Goal: Information Seeking & Learning: Learn about a topic

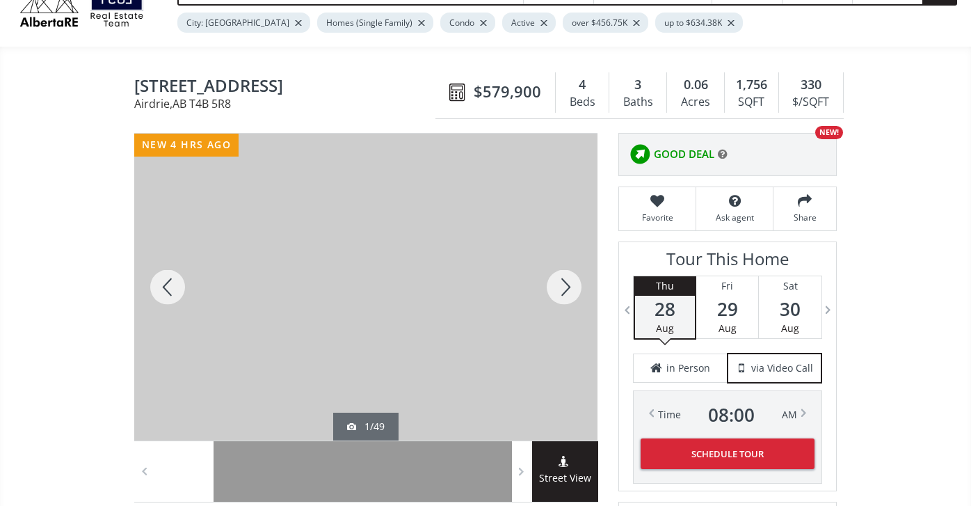
scroll to position [99, 0]
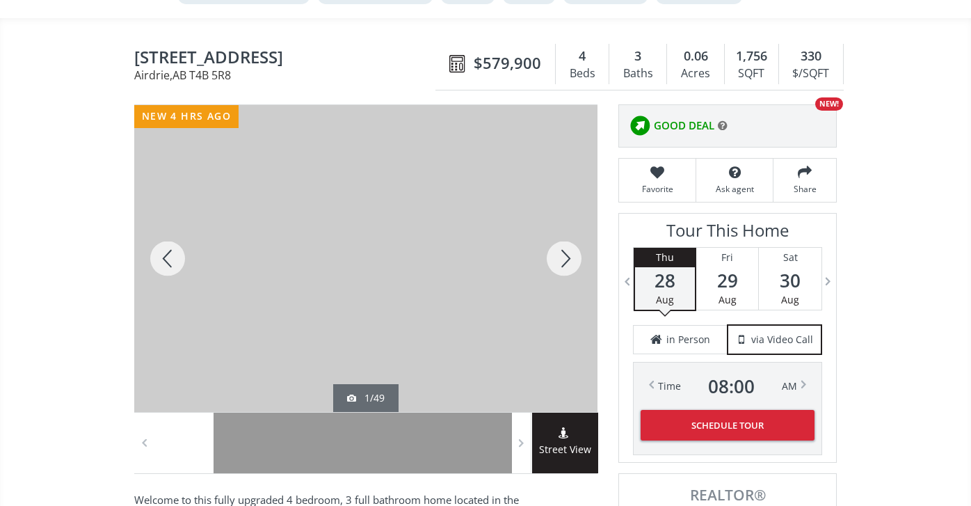
click at [565, 256] on div at bounding box center [564, 258] width 67 height 307
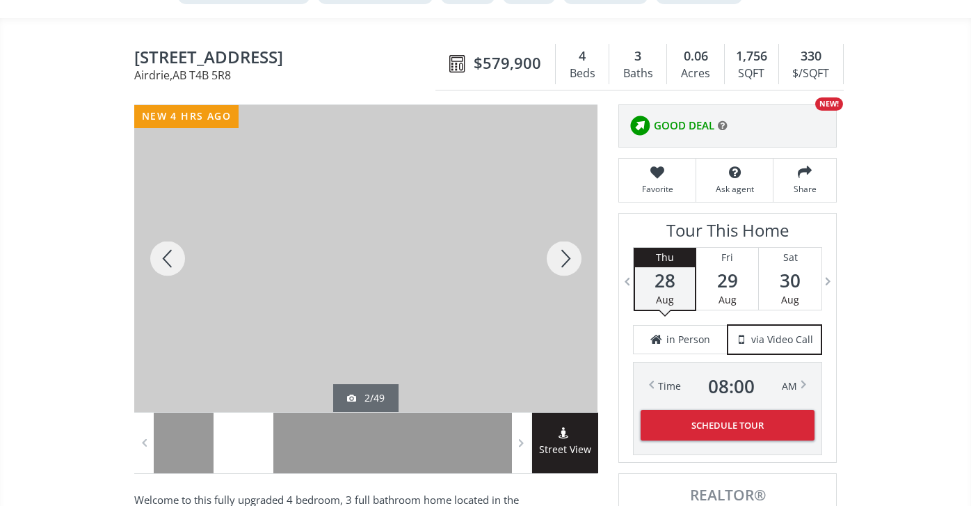
click at [566, 252] on div at bounding box center [564, 258] width 67 height 307
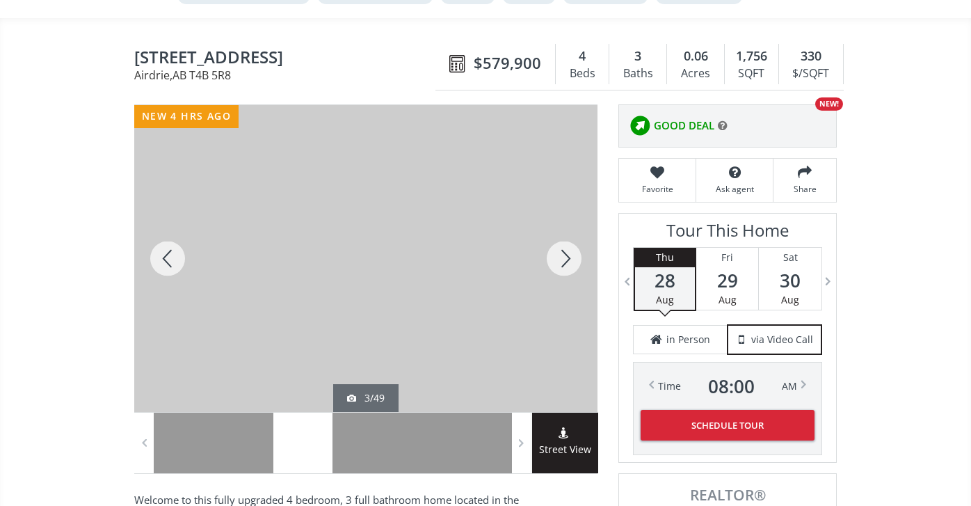
click at [566, 251] on div at bounding box center [564, 258] width 67 height 307
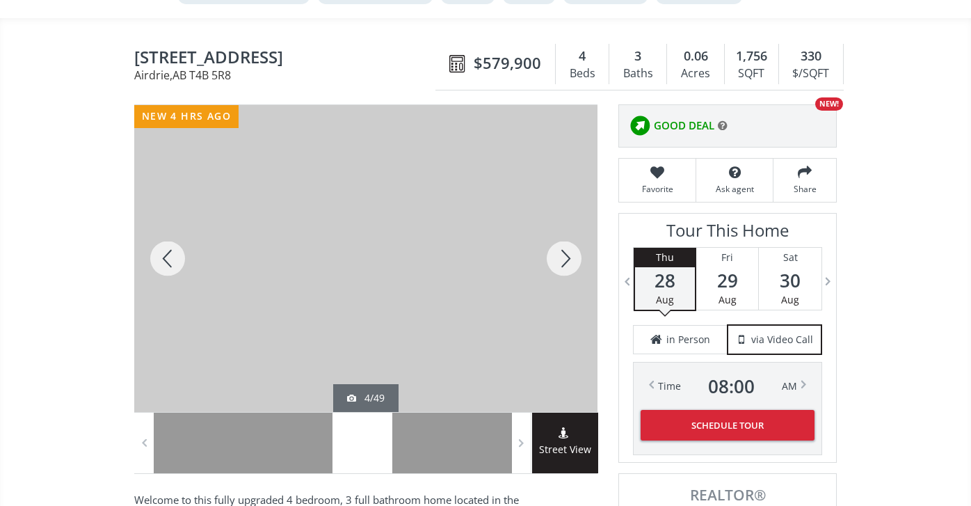
click at [567, 251] on div at bounding box center [564, 258] width 67 height 307
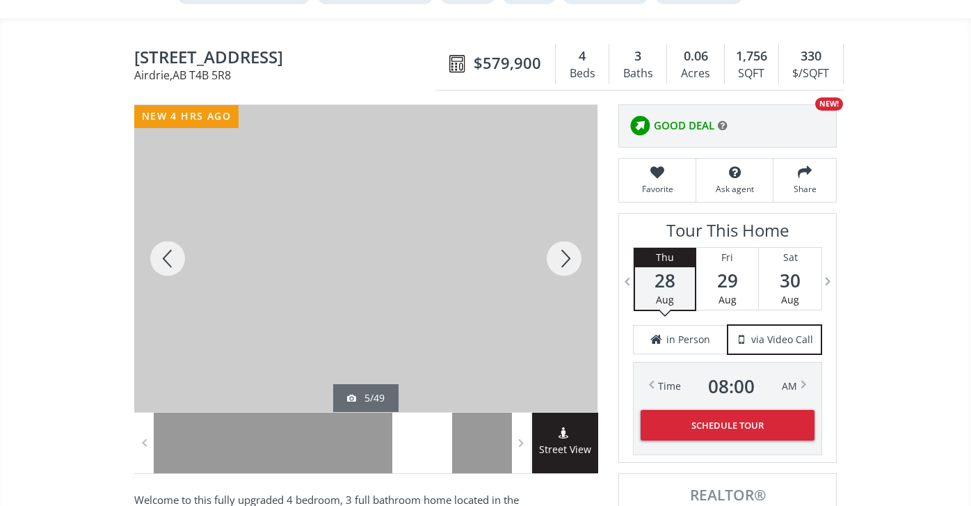
click at [567, 251] on div at bounding box center [564, 258] width 67 height 307
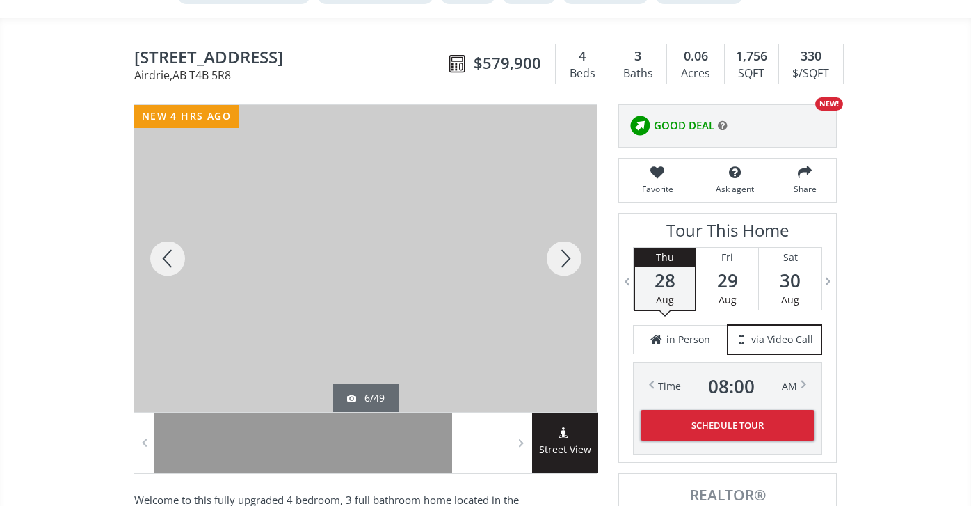
click at [567, 251] on div at bounding box center [564, 258] width 67 height 307
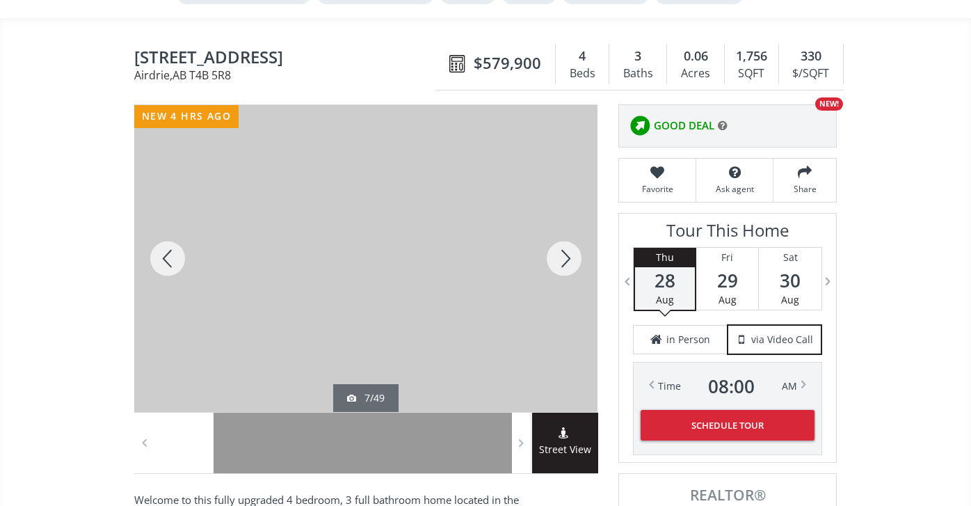
click at [567, 251] on div at bounding box center [564, 258] width 67 height 307
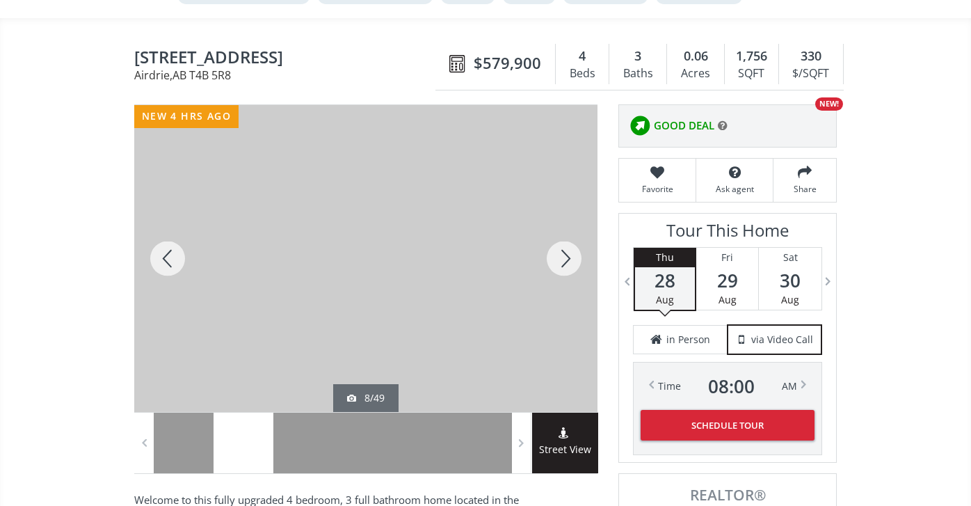
click at [567, 251] on div at bounding box center [564, 258] width 67 height 307
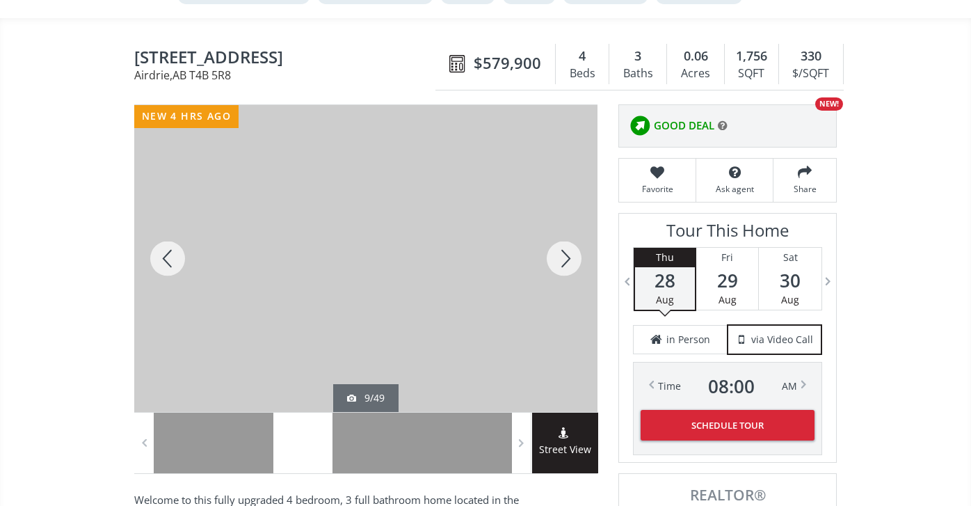
click at [567, 251] on div at bounding box center [564, 258] width 67 height 307
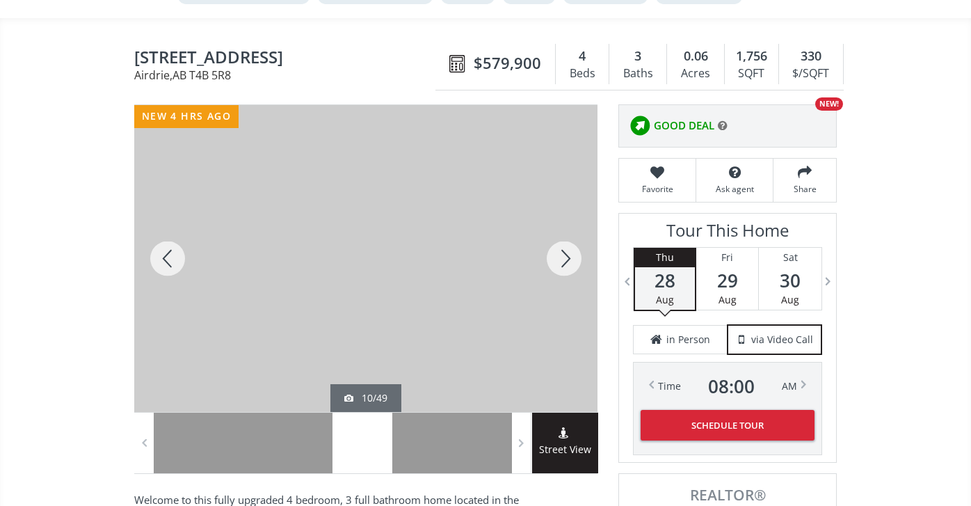
click at [567, 251] on div at bounding box center [564, 258] width 67 height 307
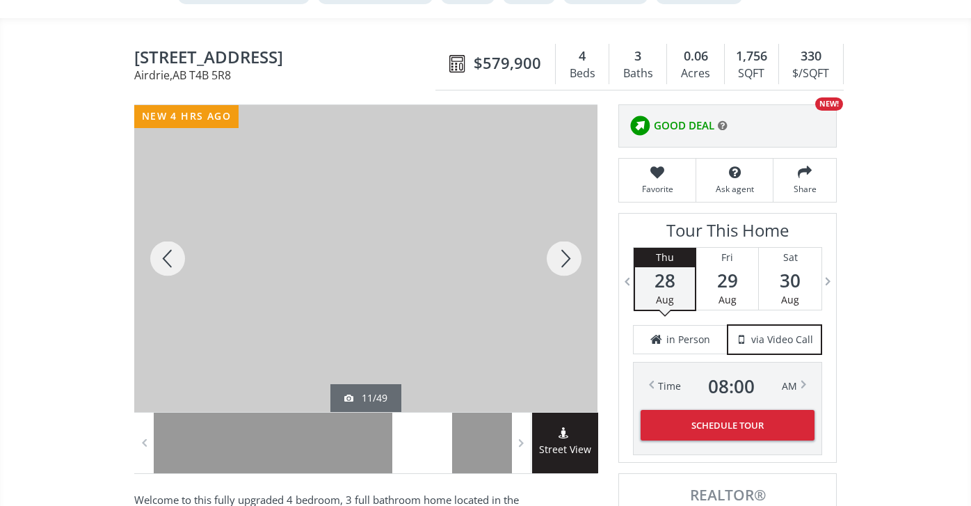
click at [567, 251] on div at bounding box center [564, 258] width 67 height 307
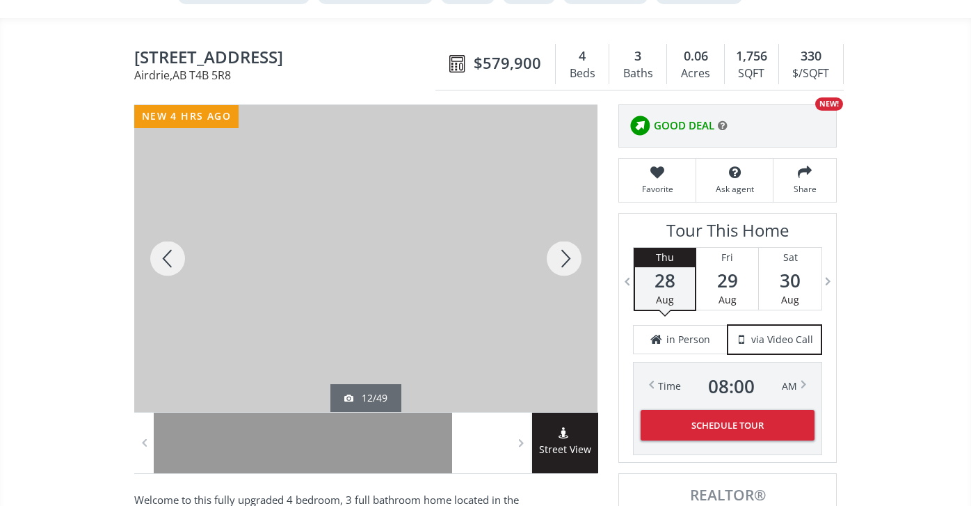
click at [567, 251] on div at bounding box center [564, 258] width 67 height 307
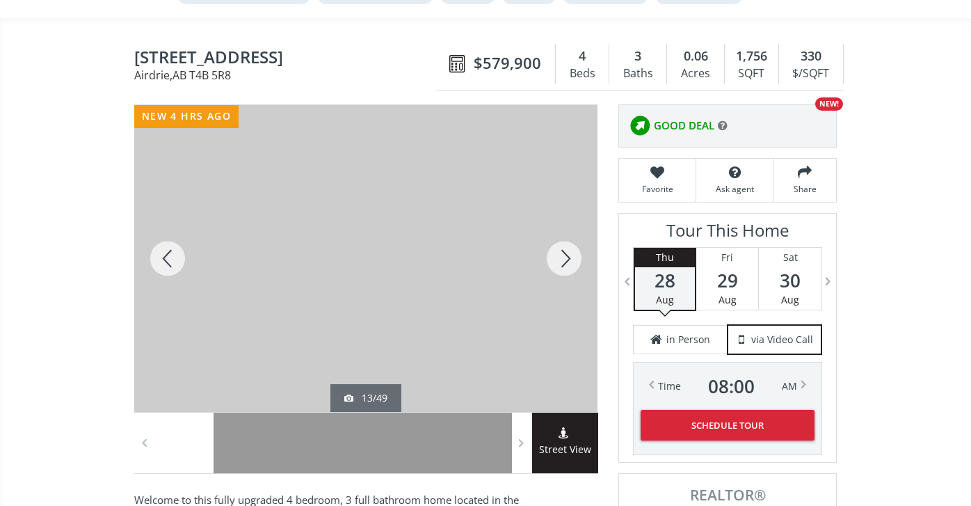
click at [567, 251] on div at bounding box center [564, 258] width 67 height 307
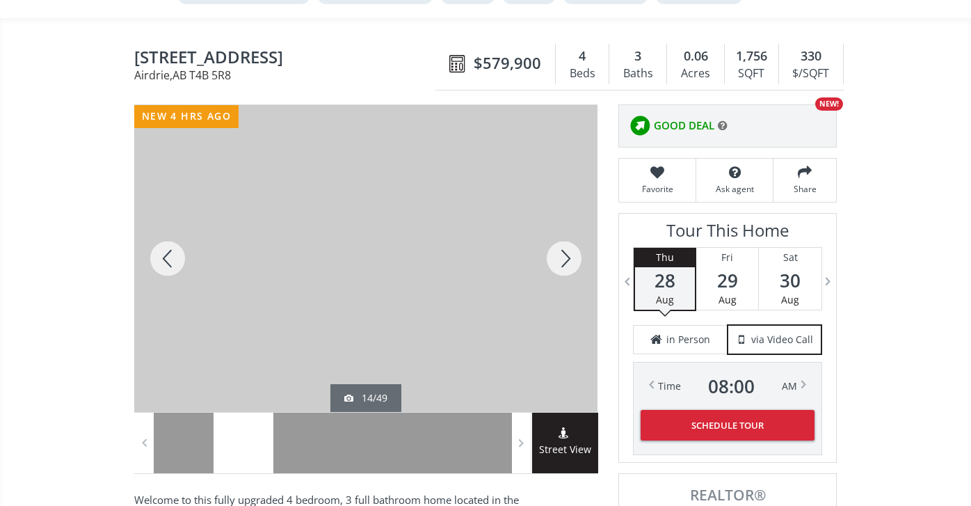
click at [567, 251] on div at bounding box center [564, 258] width 67 height 307
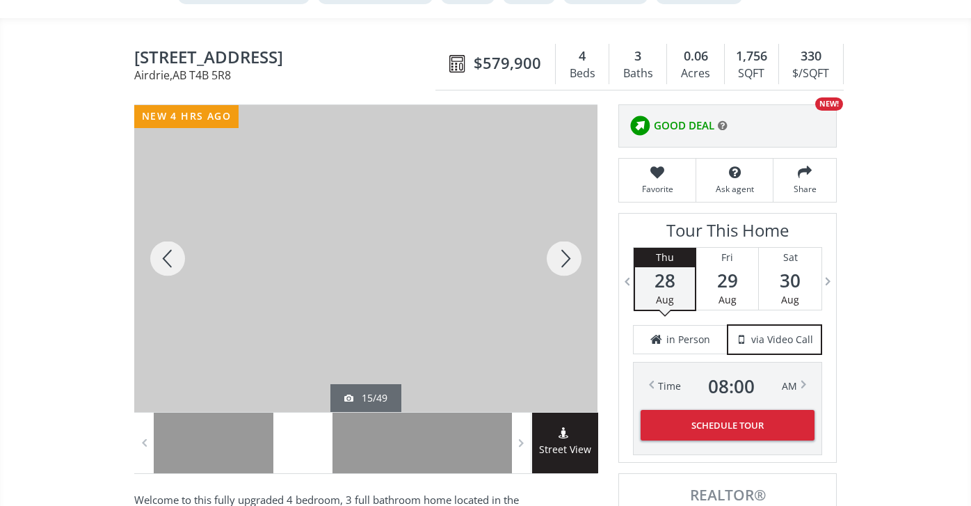
click at [567, 251] on div at bounding box center [564, 258] width 67 height 307
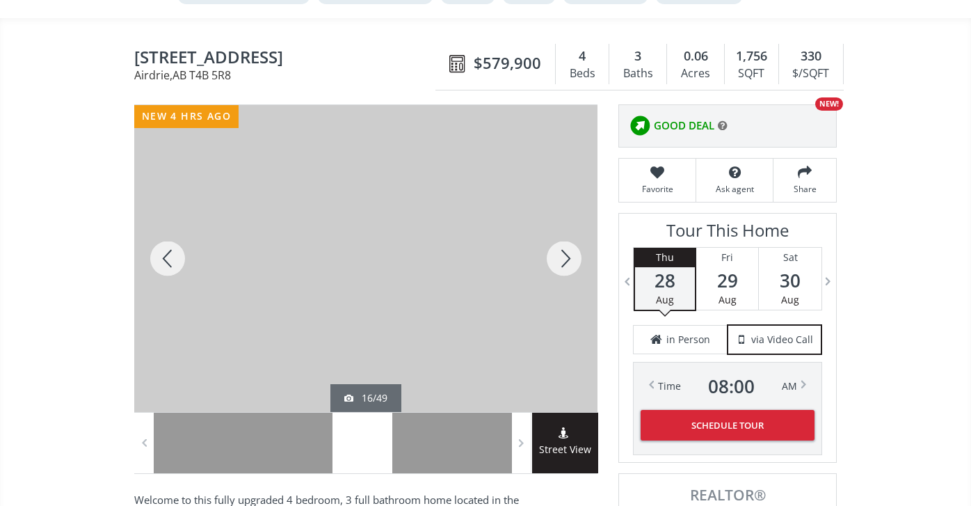
click at [567, 251] on div at bounding box center [564, 258] width 67 height 307
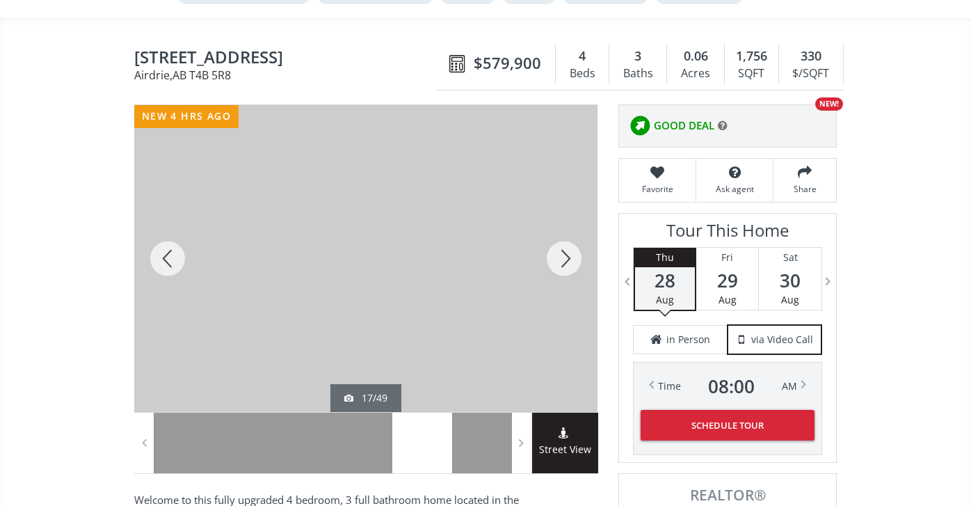
click at [567, 252] on div at bounding box center [564, 258] width 67 height 307
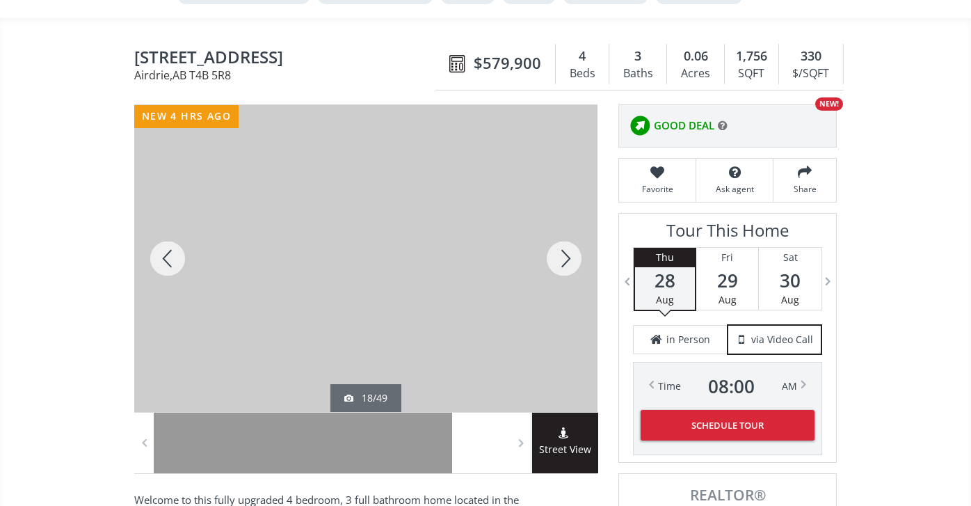
click at [567, 252] on div at bounding box center [564, 258] width 67 height 307
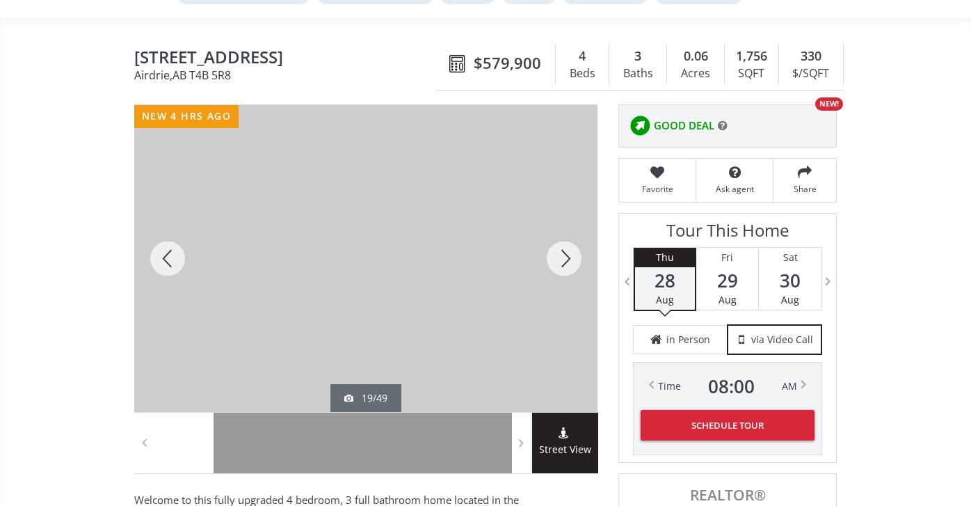
click at [567, 251] on div at bounding box center [564, 258] width 67 height 307
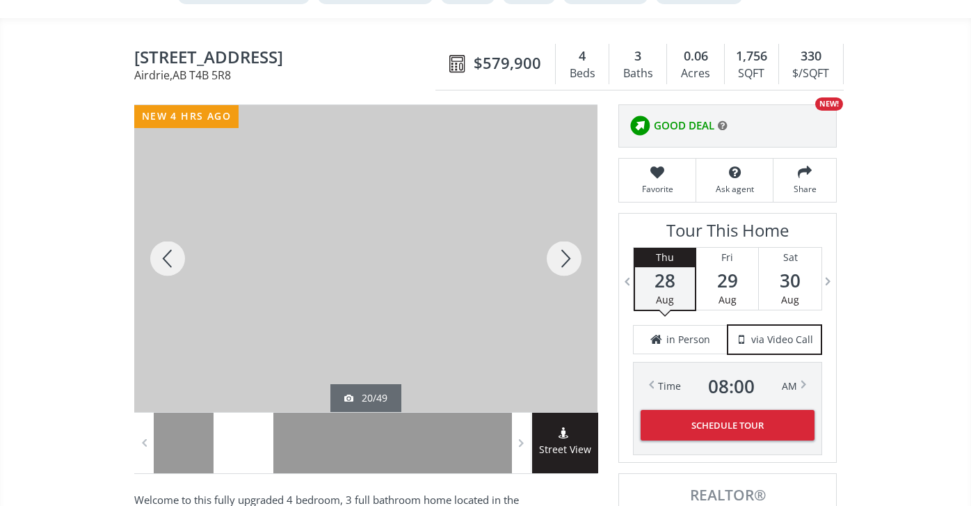
click at [567, 252] on div at bounding box center [564, 258] width 67 height 307
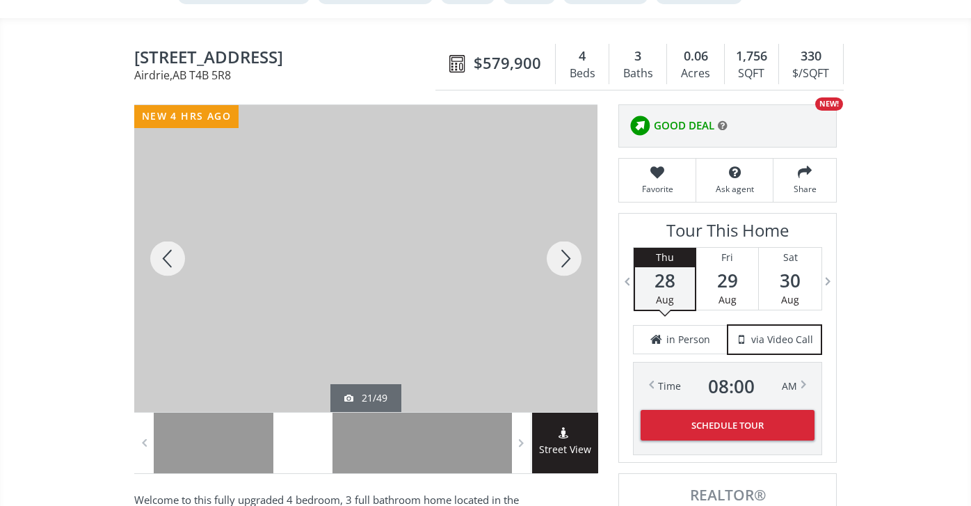
click at [567, 252] on div at bounding box center [564, 258] width 67 height 307
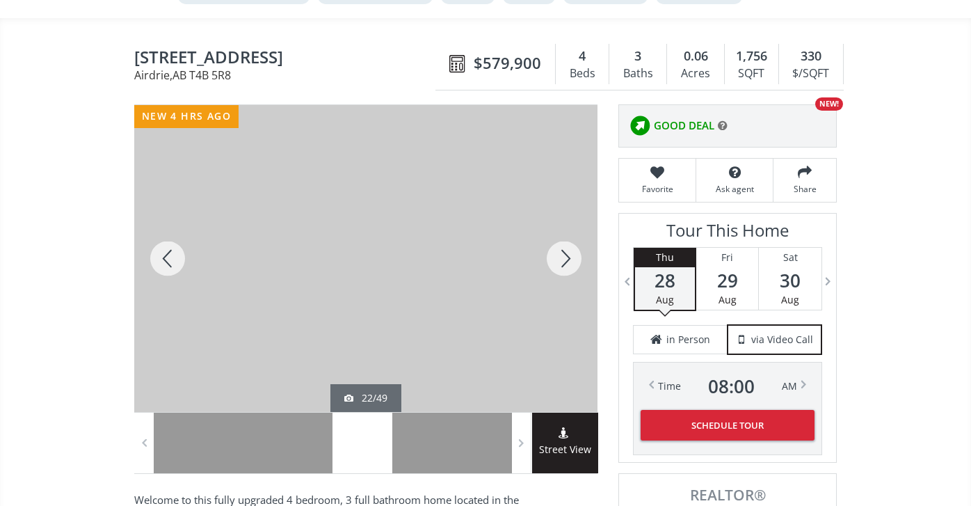
click at [567, 252] on div at bounding box center [564, 258] width 67 height 307
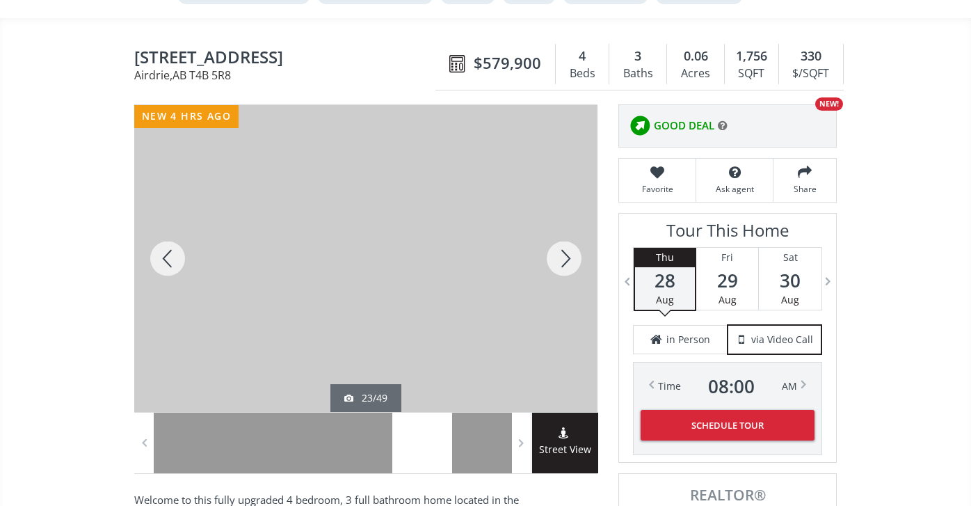
click at [567, 252] on div at bounding box center [564, 258] width 67 height 307
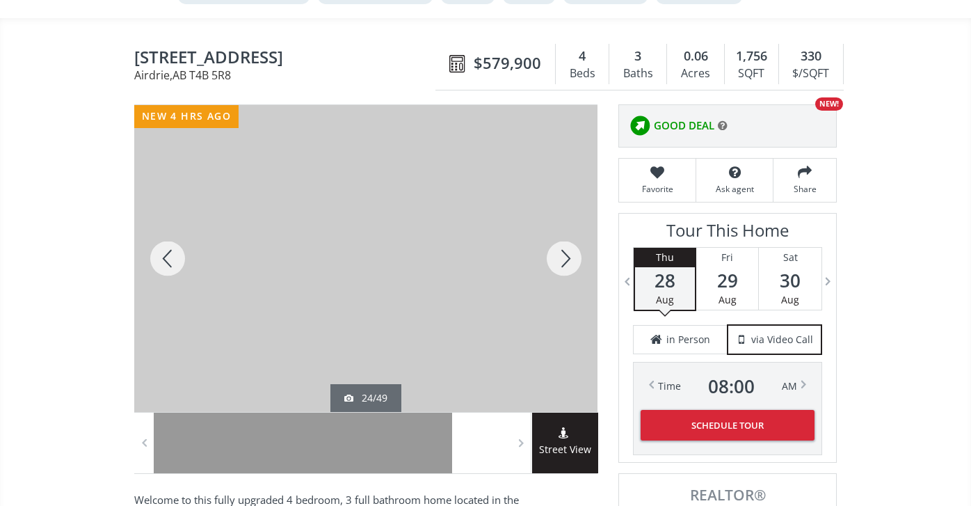
click at [567, 253] on div at bounding box center [564, 258] width 67 height 307
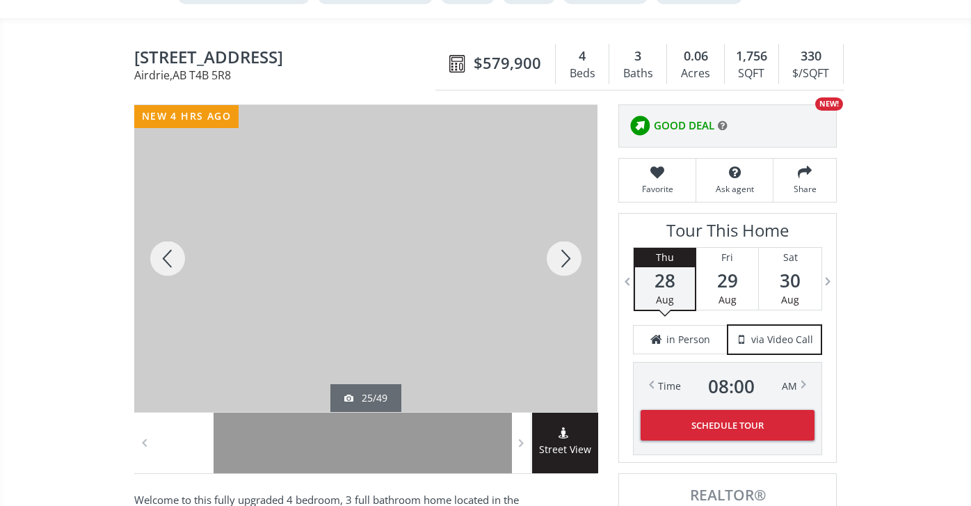
click at [567, 253] on div at bounding box center [564, 258] width 67 height 307
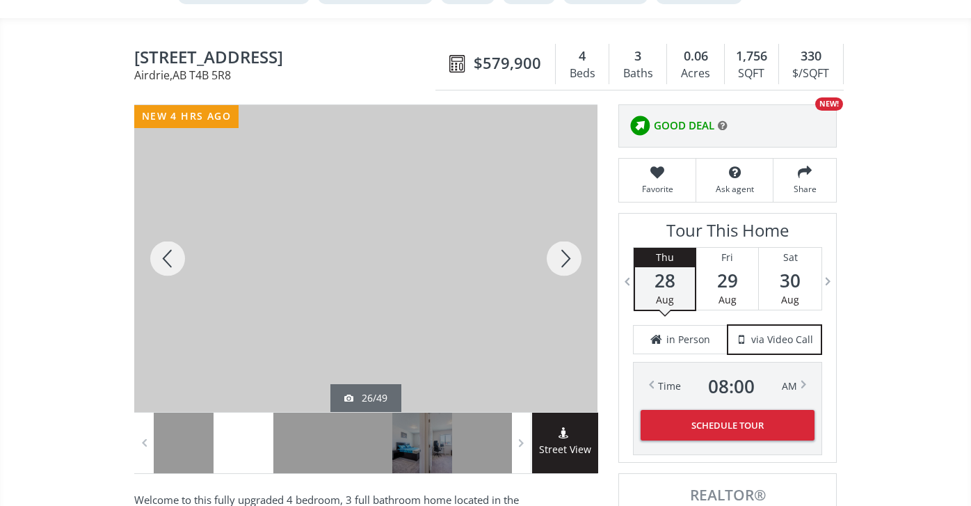
click at [567, 253] on div at bounding box center [564, 258] width 67 height 307
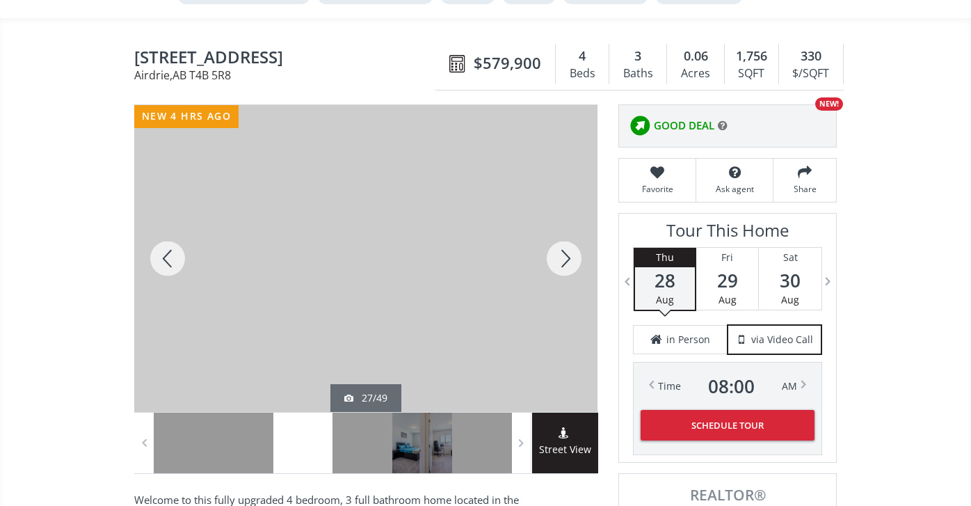
click at [567, 253] on div at bounding box center [564, 258] width 67 height 307
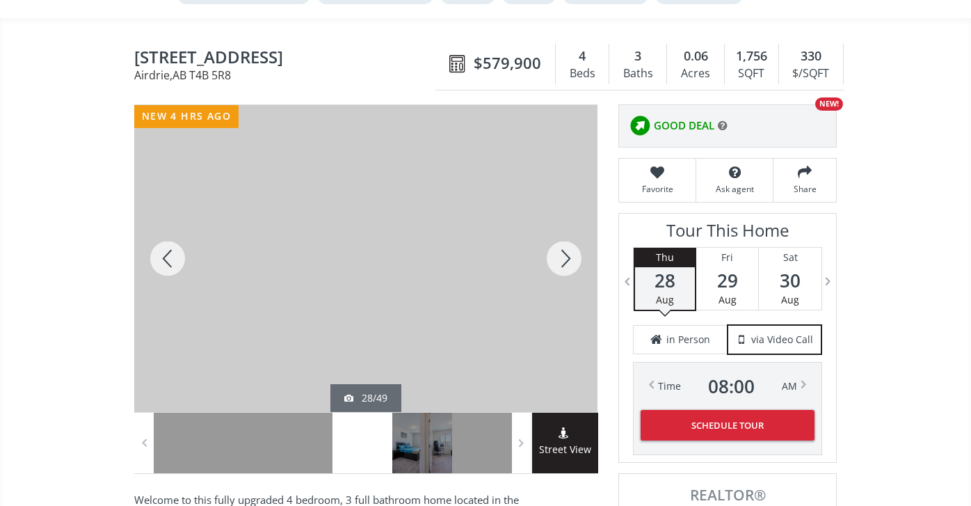
click at [567, 253] on div at bounding box center [564, 258] width 67 height 307
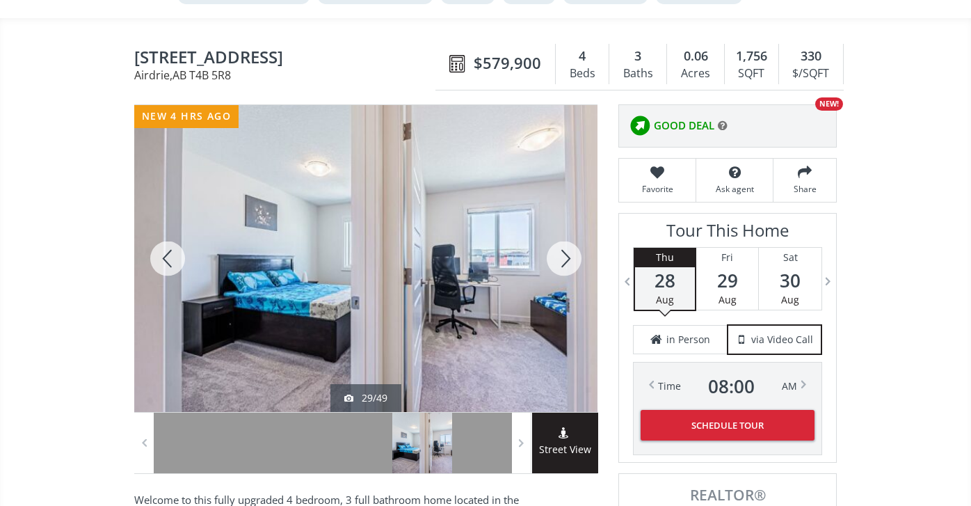
click at [567, 253] on div at bounding box center [564, 258] width 67 height 307
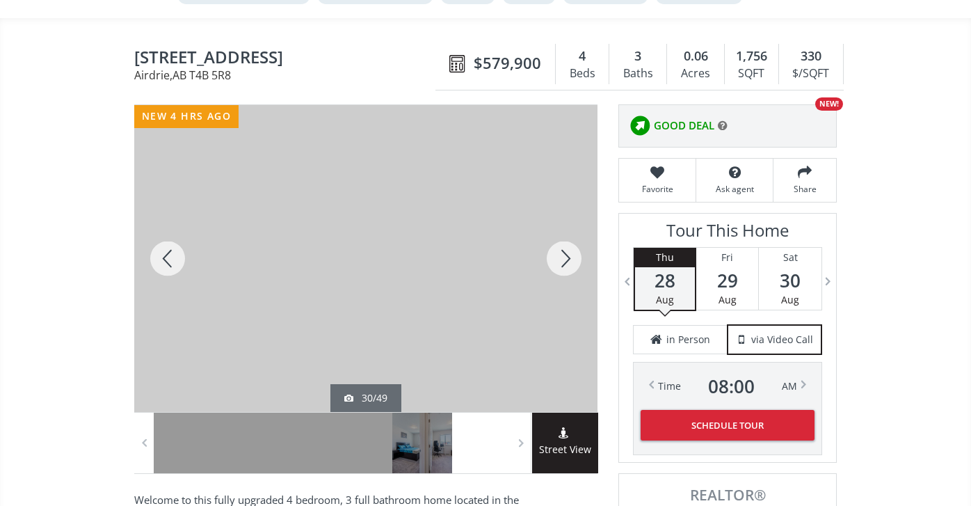
click at [567, 253] on div at bounding box center [564, 258] width 67 height 307
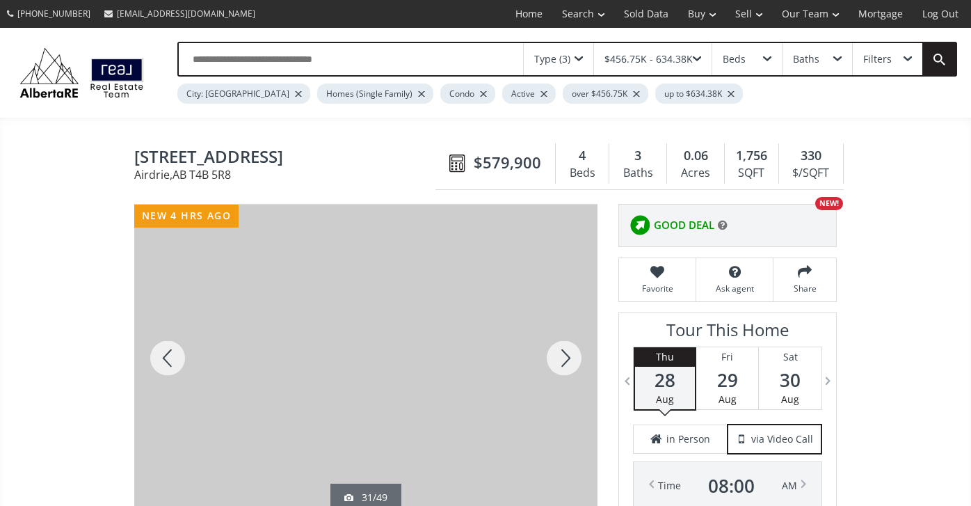
scroll to position [0, 0]
click at [72, 84] on img at bounding box center [82, 73] width 136 height 56
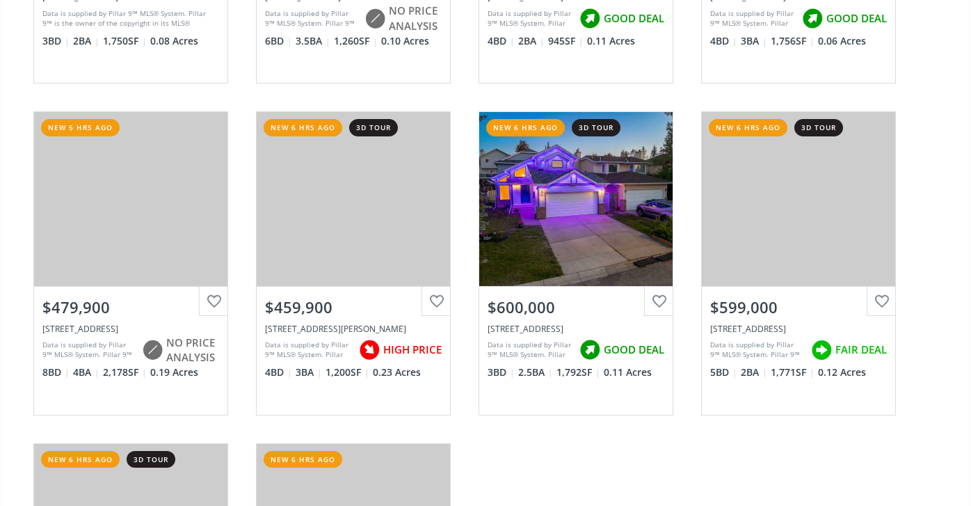
scroll to position [406, 0]
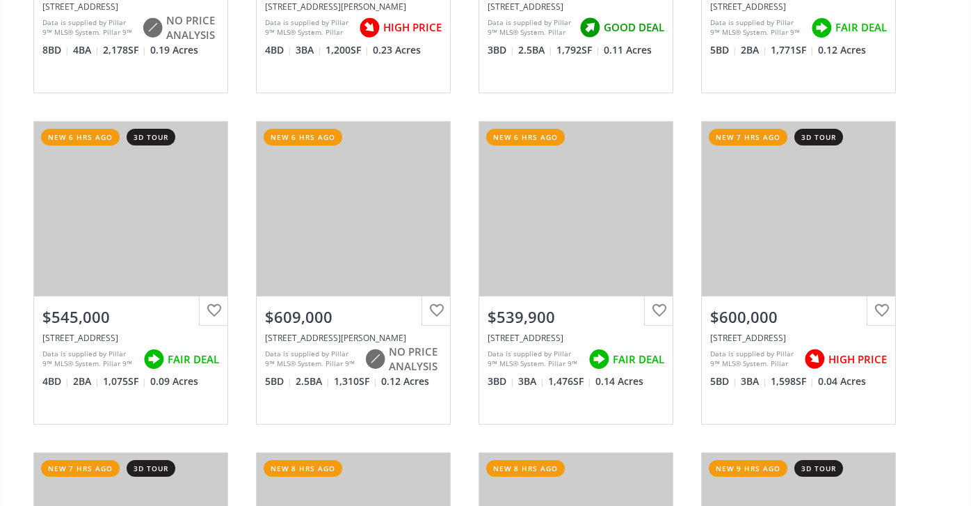
scroll to position [718, 0]
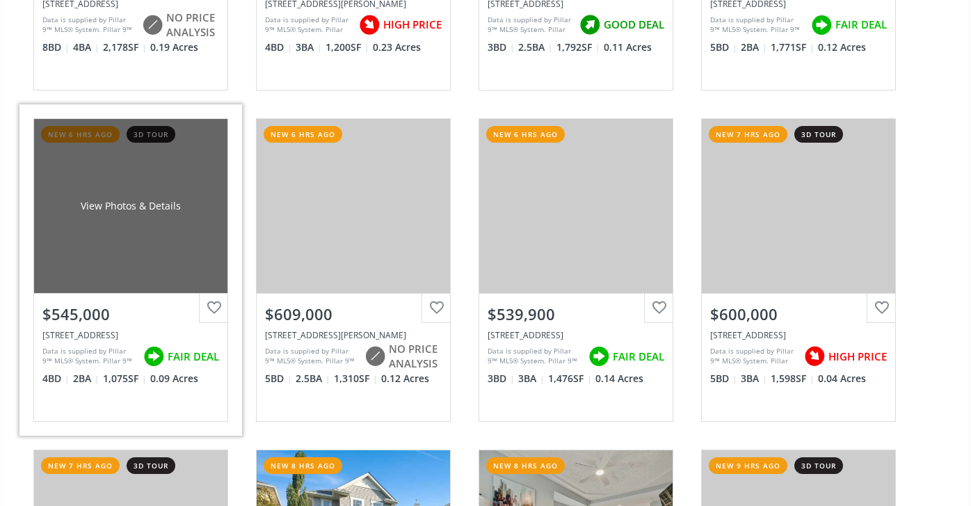
click at [111, 245] on div "View Photos & Details" at bounding box center [130, 206] width 193 height 174
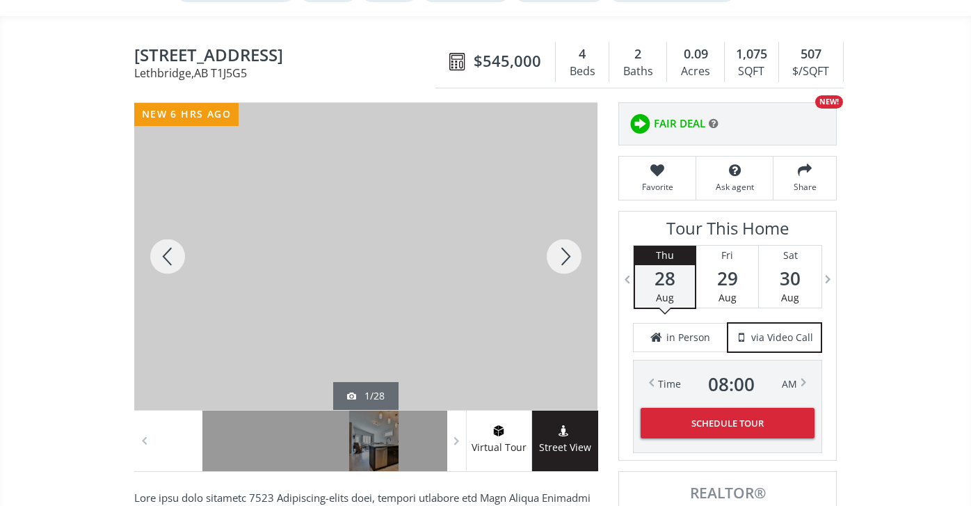
scroll to position [120, 0]
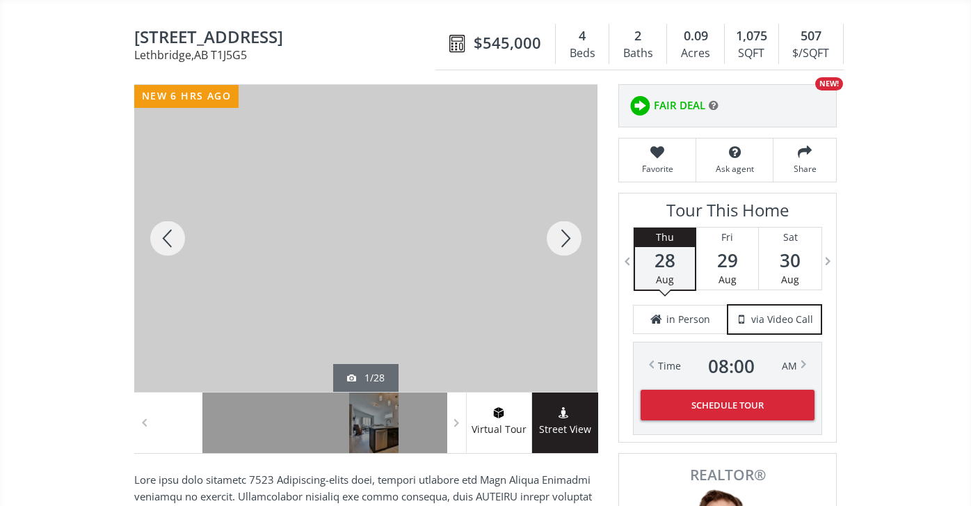
click at [561, 234] on div at bounding box center [564, 238] width 67 height 307
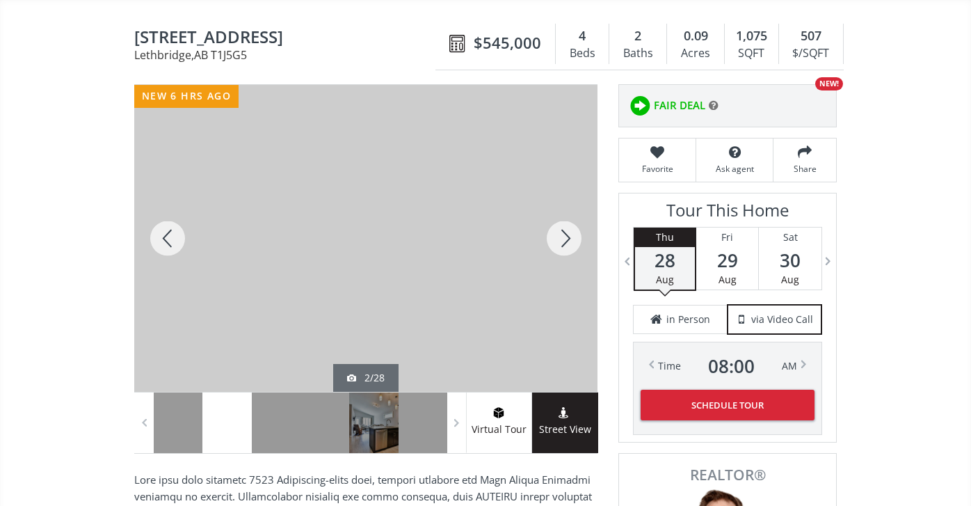
click at [561, 234] on div at bounding box center [564, 238] width 67 height 307
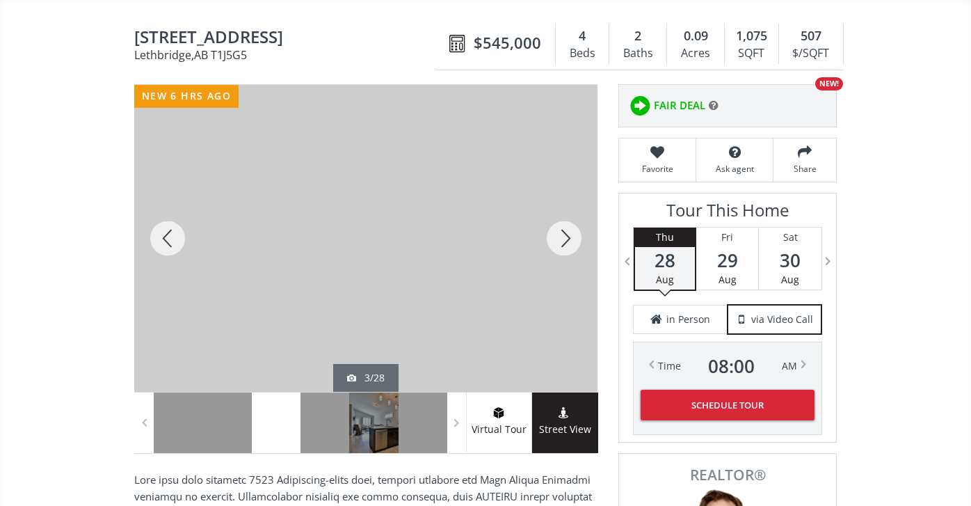
click at [561, 234] on div at bounding box center [564, 238] width 67 height 307
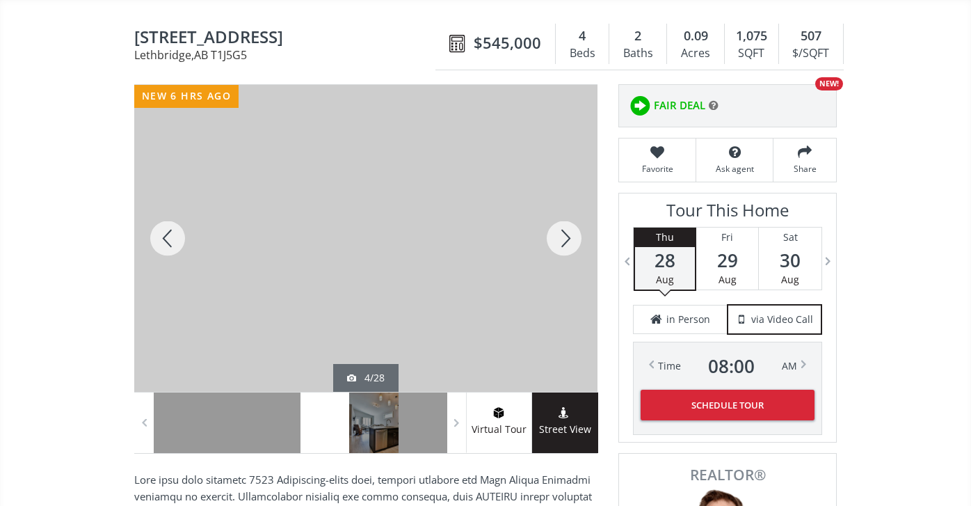
click at [562, 234] on div at bounding box center [564, 238] width 67 height 307
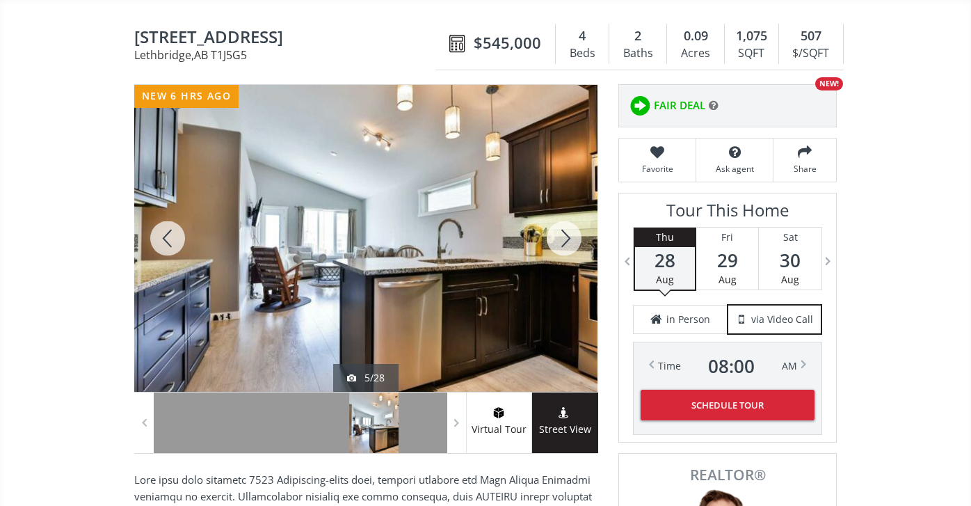
click at [561, 236] on div at bounding box center [564, 238] width 67 height 307
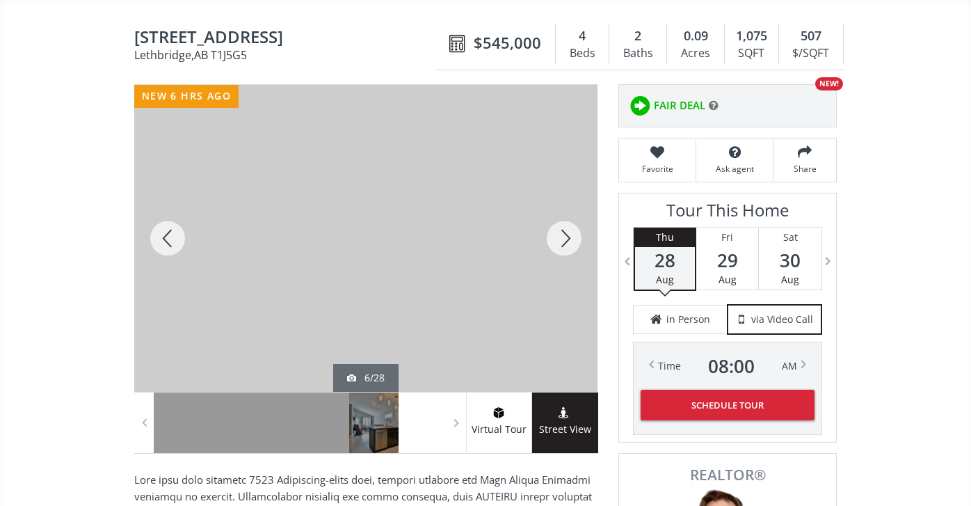
click at [561, 233] on div at bounding box center [564, 238] width 67 height 307
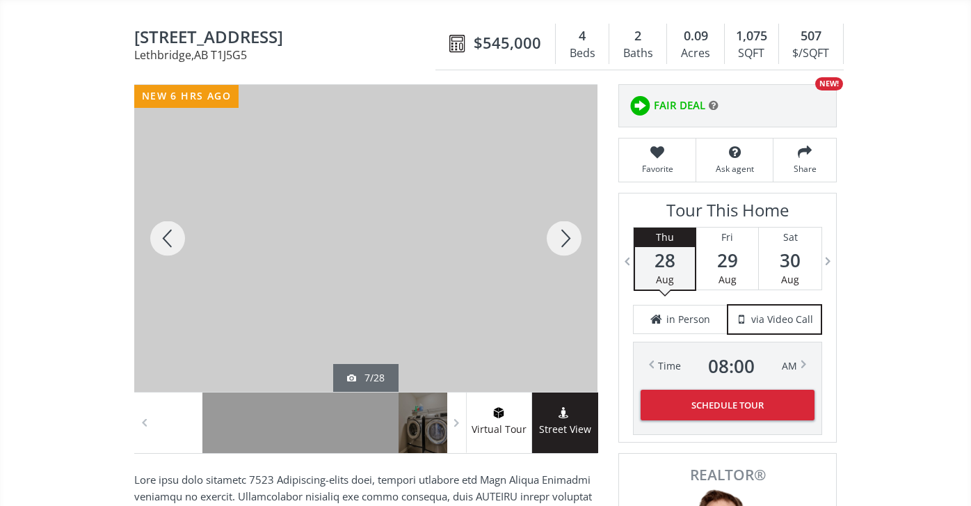
click at [561, 233] on div at bounding box center [564, 238] width 67 height 307
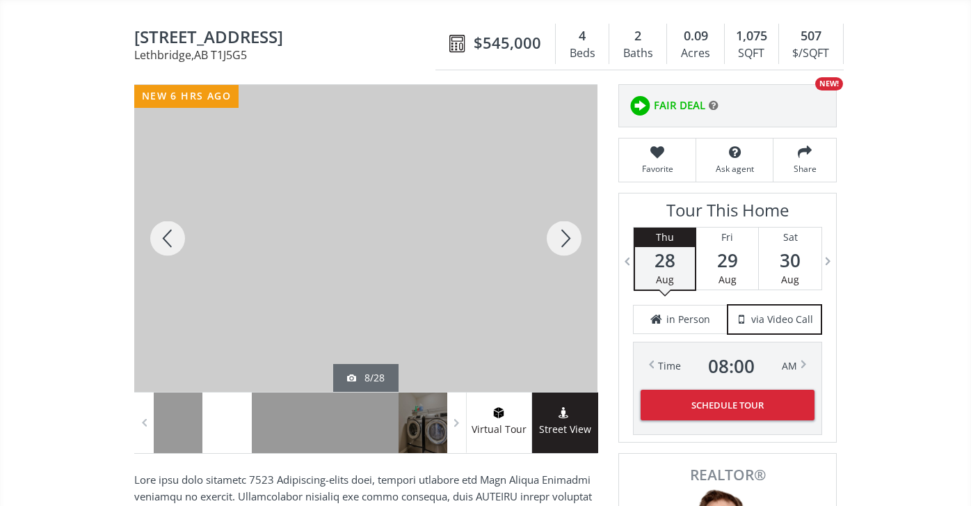
click at [561, 233] on div at bounding box center [564, 238] width 67 height 307
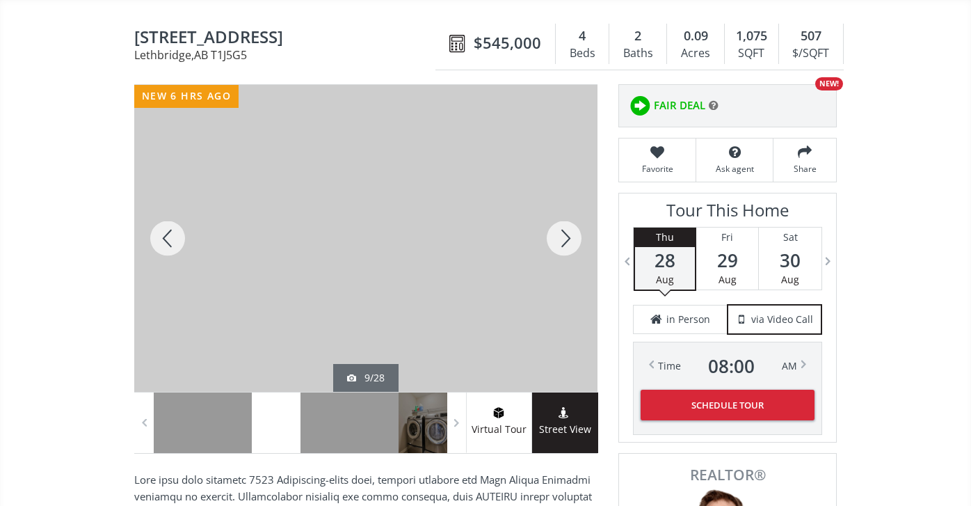
click at [561, 233] on div at bounding box center [564, 238] width 67 height 307
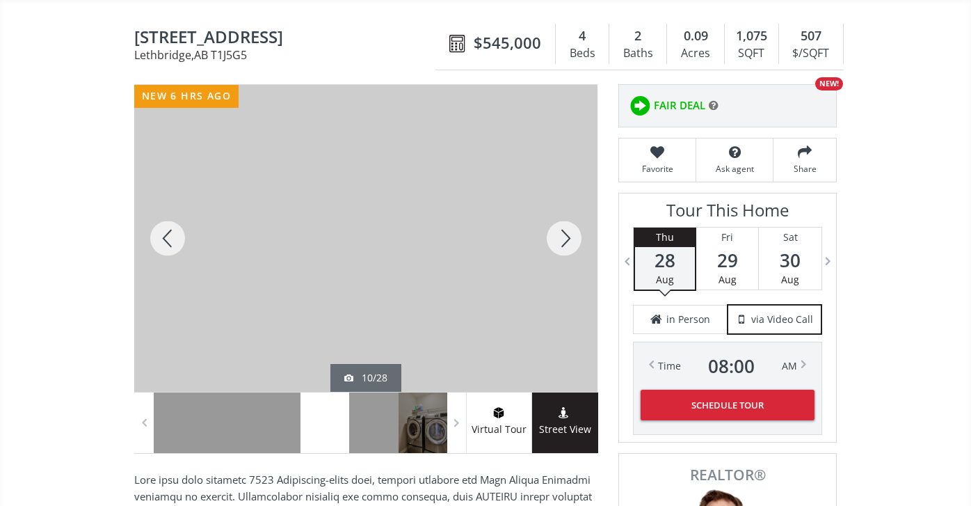
click at [561, 234] on div at bounding box center [564, 238] width 67 height 307
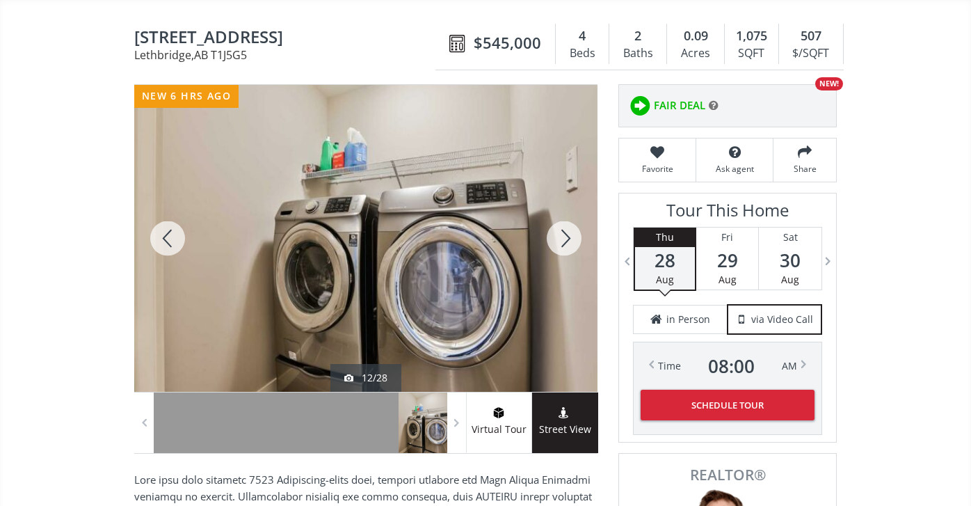
click at [561, 234] on div at bounding box center [564, 238] width 67 height 307
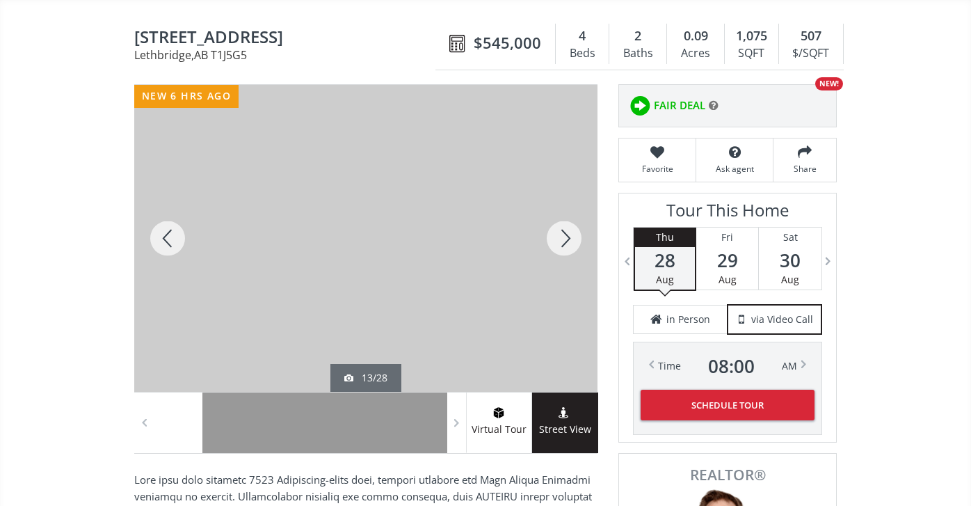
click at [561, 234] on div at bounding box center [564, 238] width 67 height 307
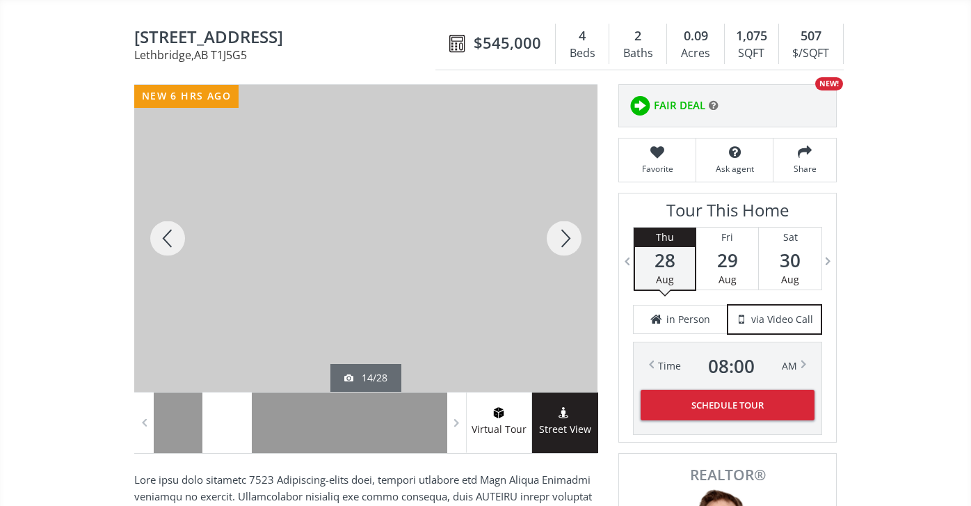
click at [561, 234] on div at bounding box center [564, 238] width 67 height 307
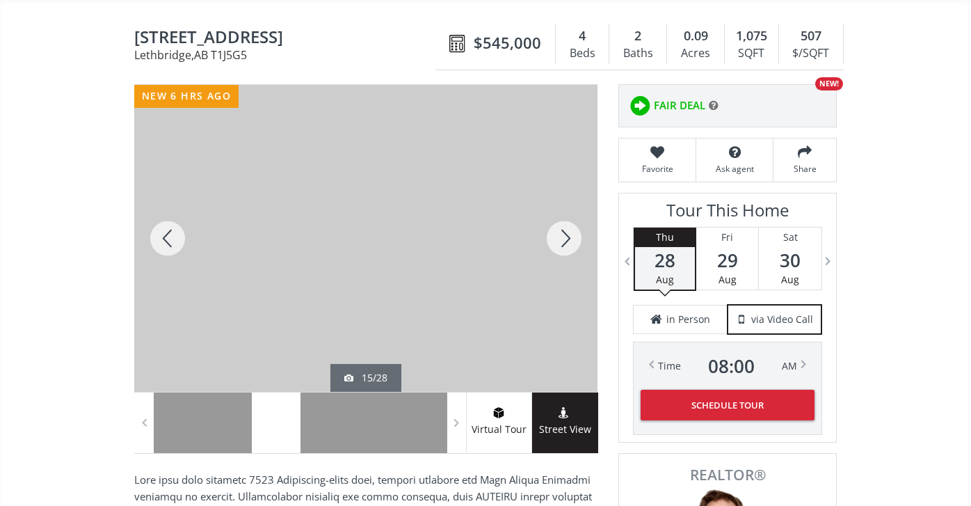
click at [561, 234] on div at bounding box center [564, 238] width 67 height 307
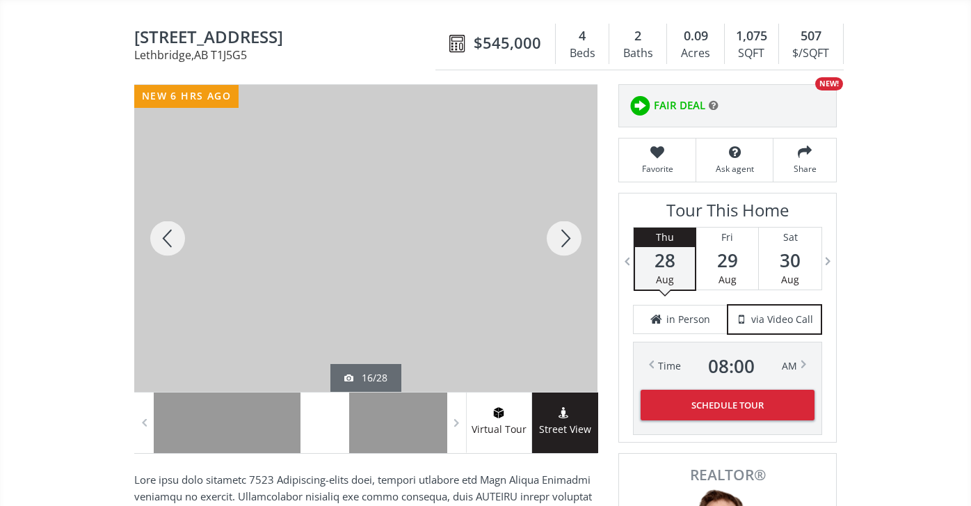
click at [561, 234] on div at bounding box center [564, 238] width 67 height 307
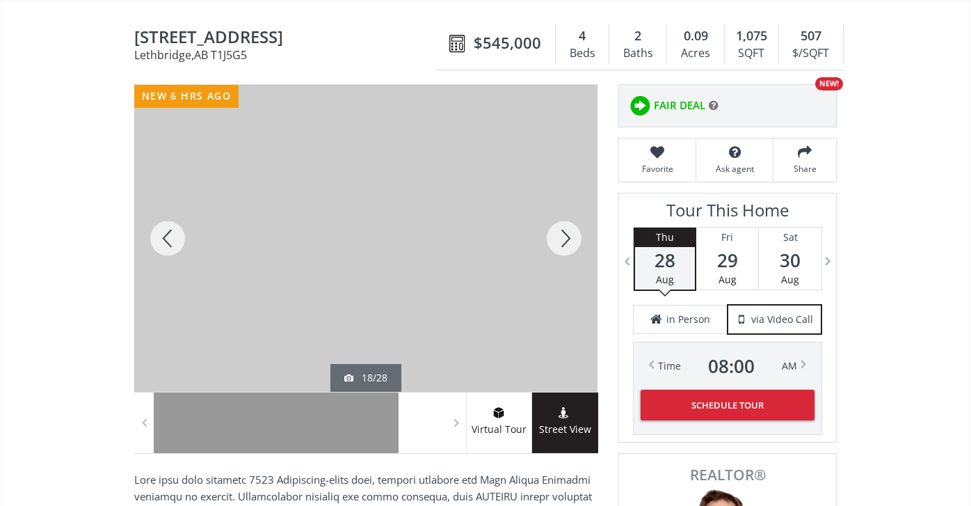
click at [561, 234] on div at bounding box center [564, 238] width 67 height 307
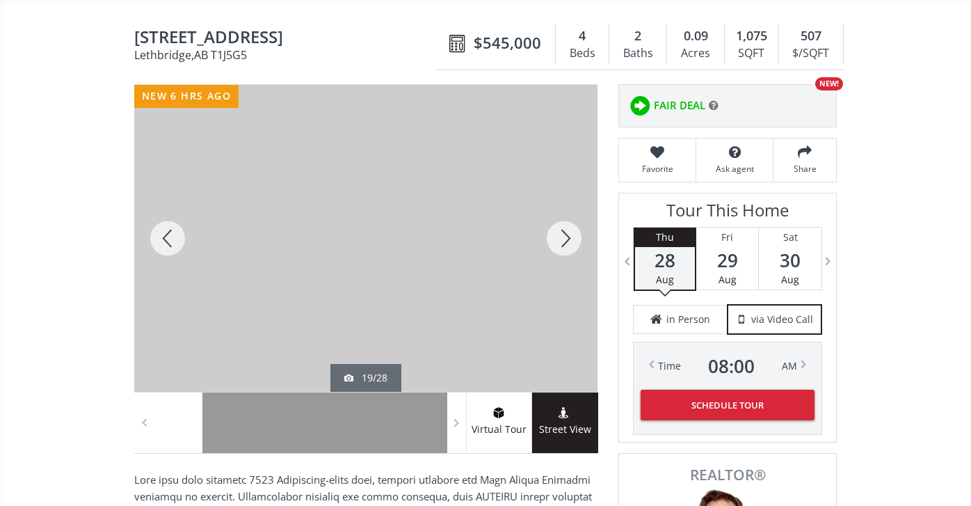
click at [561, 234] on div at bounding box center [564, 238] width 67 height 307
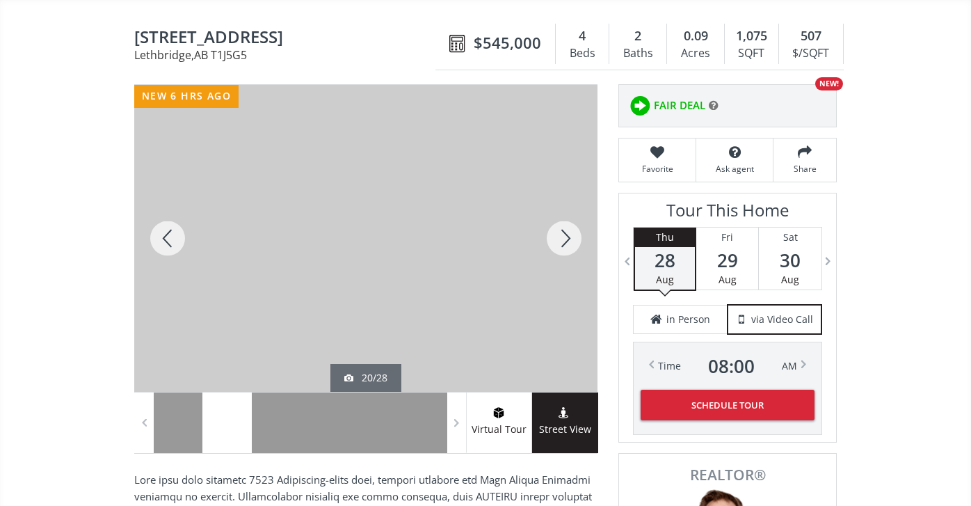
click at [561, 234] on div at bounding box center [564, 238] width 67 height 307
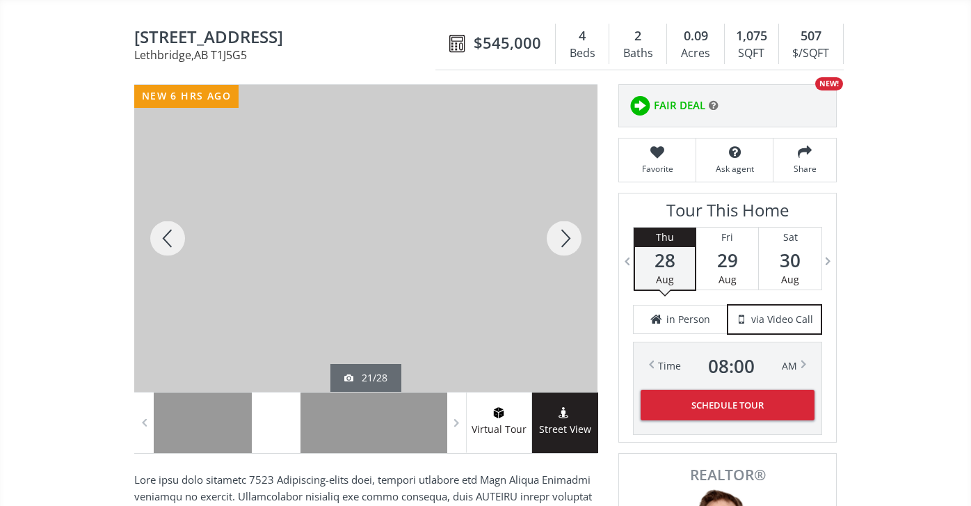
click at [561, 234] on div at bounding box center [564, 238] width 67 height 307
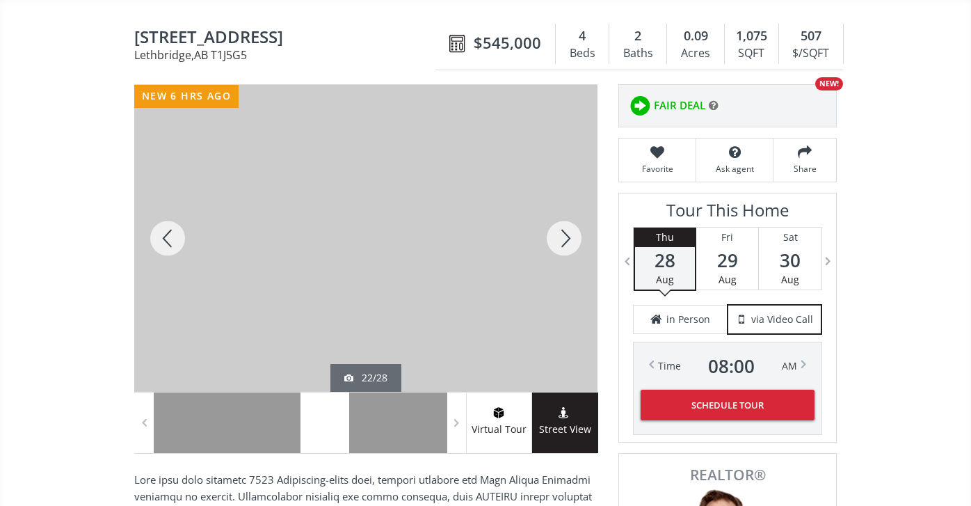
click at [561, 234] on div at bounding box center [564, 238] width 67 height 307
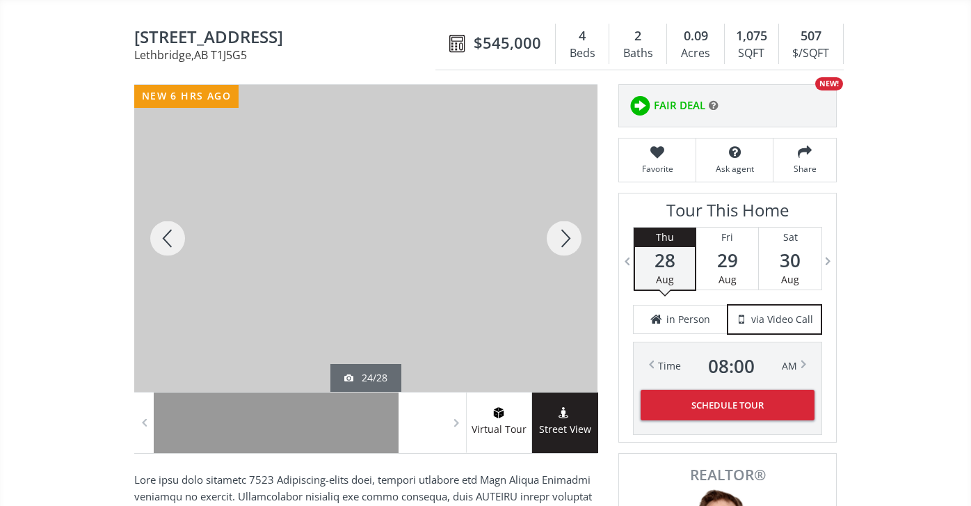
click at [561, 234] on div at bounding box center [564, 238] width 67 height 307
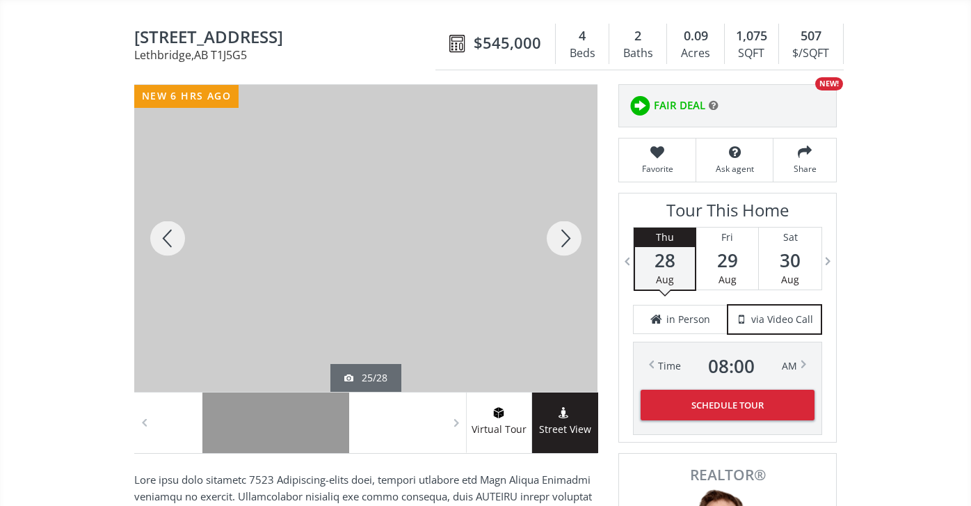
click at [561, 234] on div at bounding box center [564, 238] width 67 height 307
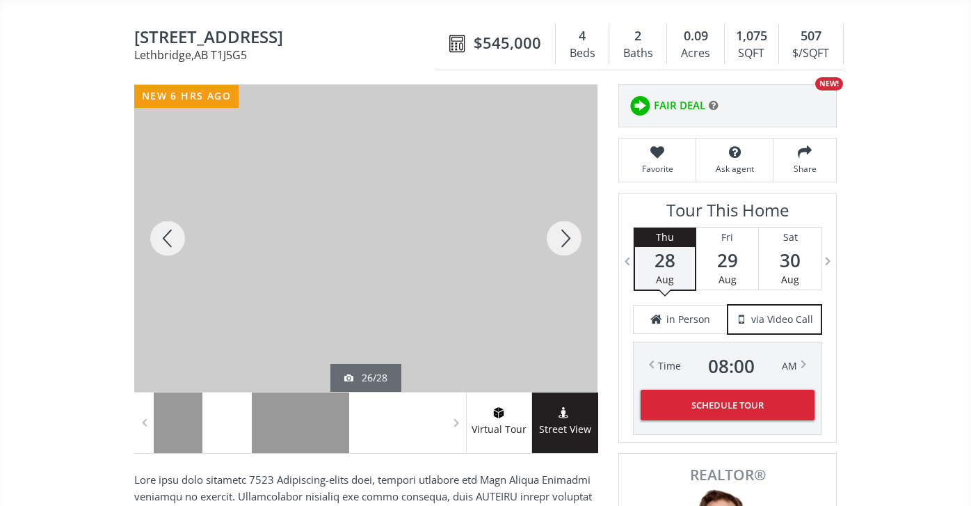
click at [561, 234] on div at bounding box center [564, 238] width 67 height 307
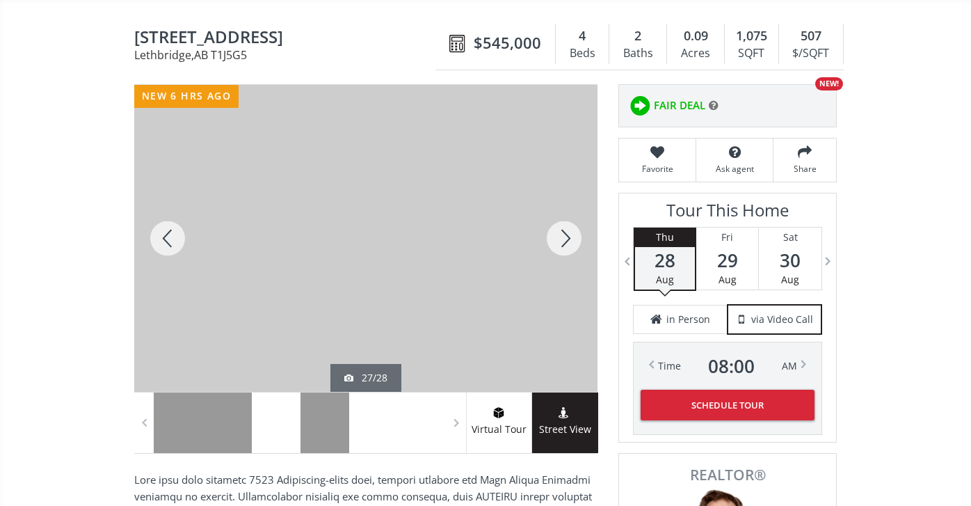
click at [561, 234] on div at bounding box center [564, 238] width 67 height 307
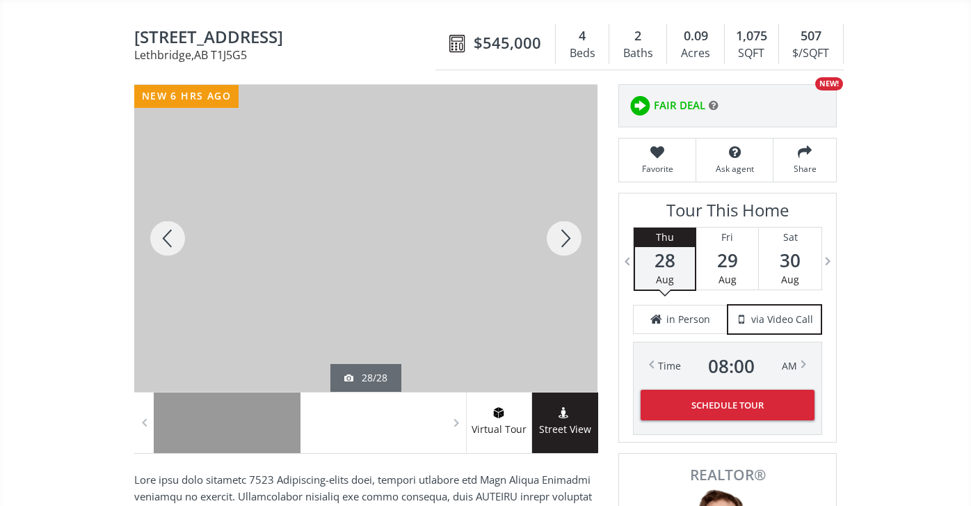
click at [561, 234] on div at bounding box center [564, 238] width 67 height 307
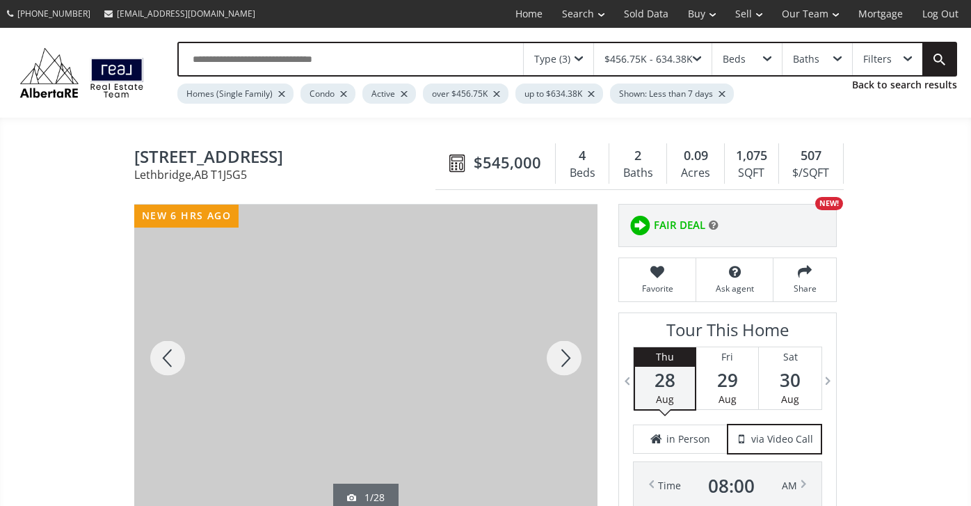
scroll to position [0, 0]
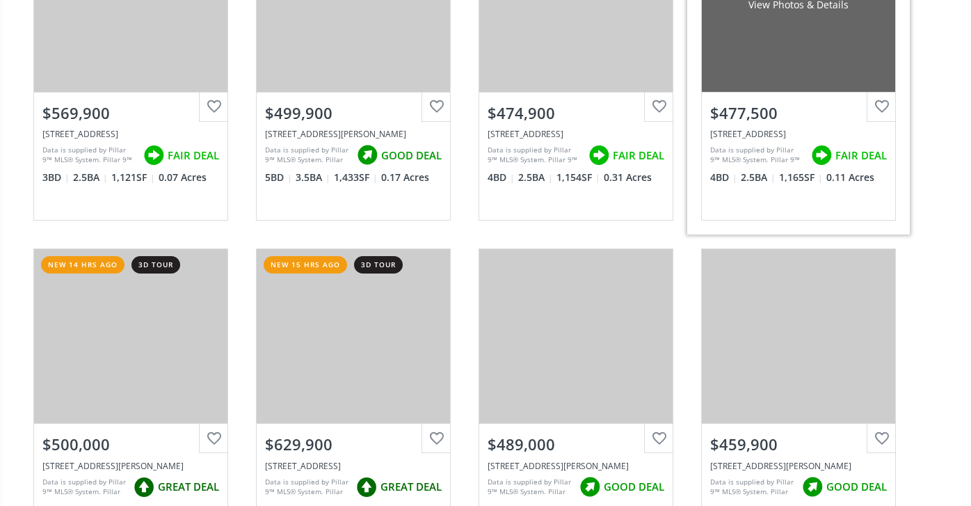
scroll to position [2980, 0]
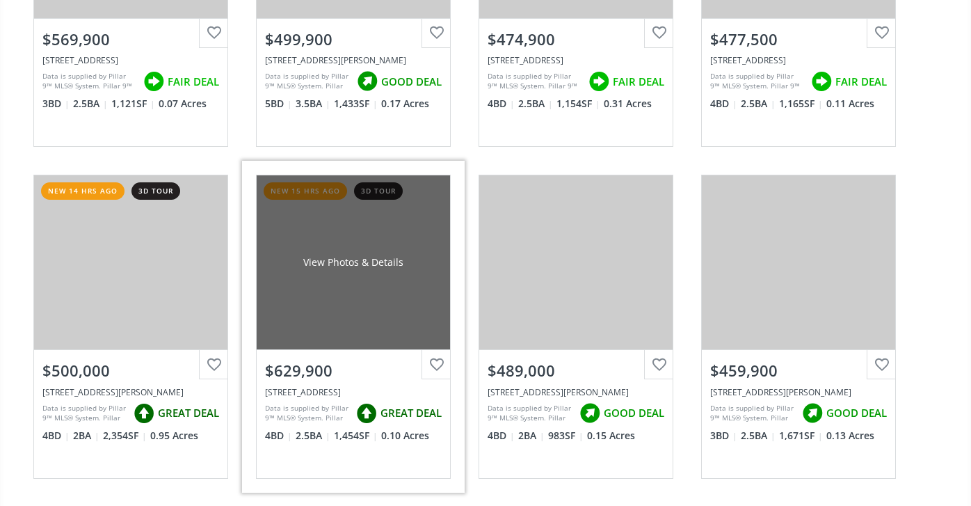
click at [370, 284] on div "View Photos & Details" at bounding box center [353, 262] width 193 height 174
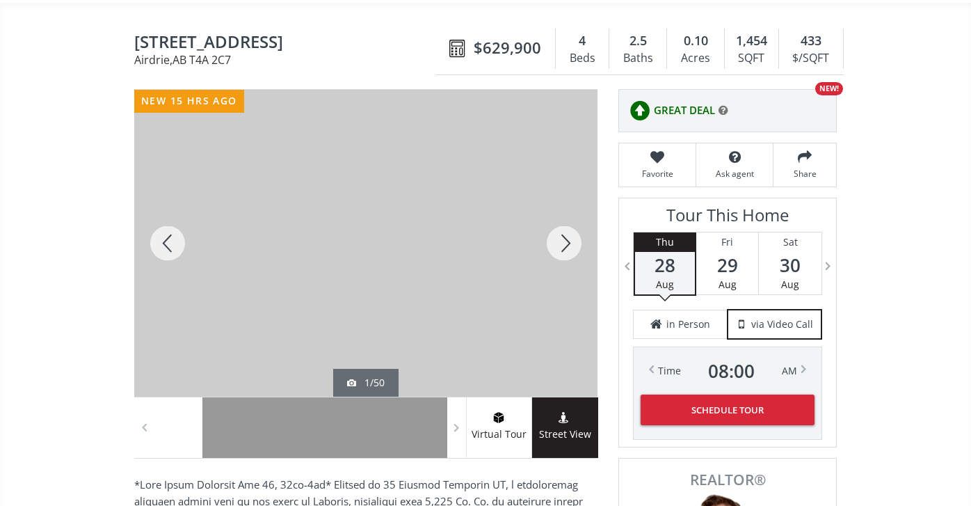
scroll to position [143, 0]
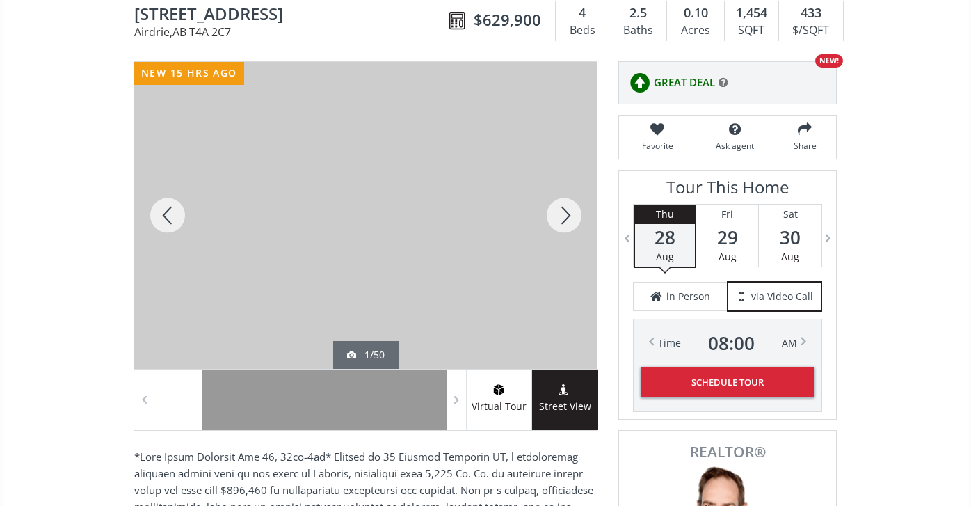
click at [573, 216] on div at bounding box center [564, 215] width 67 height 307
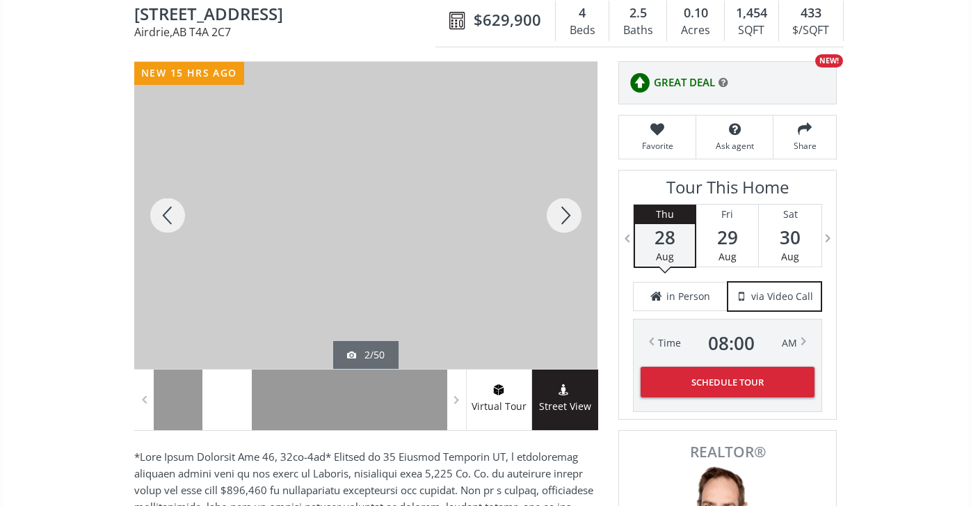
click at [573, 216] on div at bounding box center [564, 215] width 67 height 307
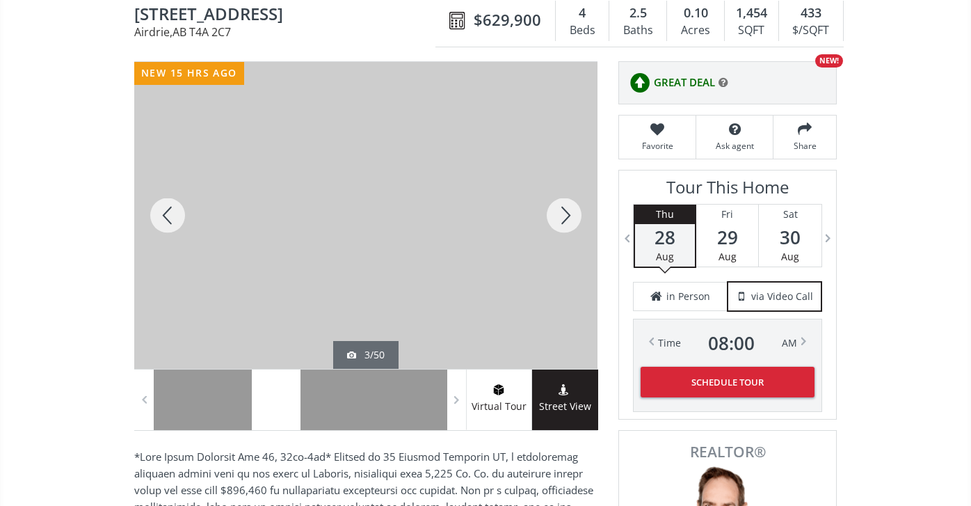
click at [573, 216] on div at bounding box center [564, 215] width 67 height 307
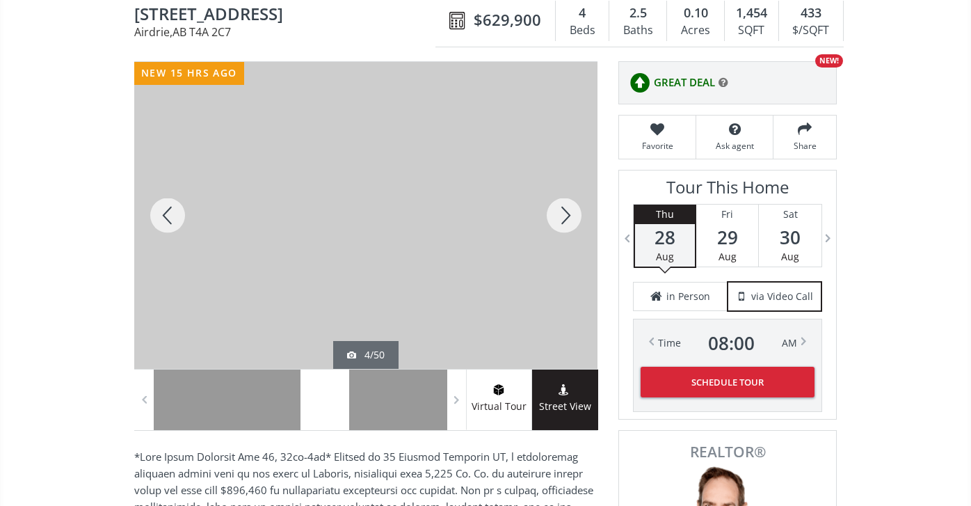
click at [574, 216] on div at bounding box center [564, 215] width 67 height 307
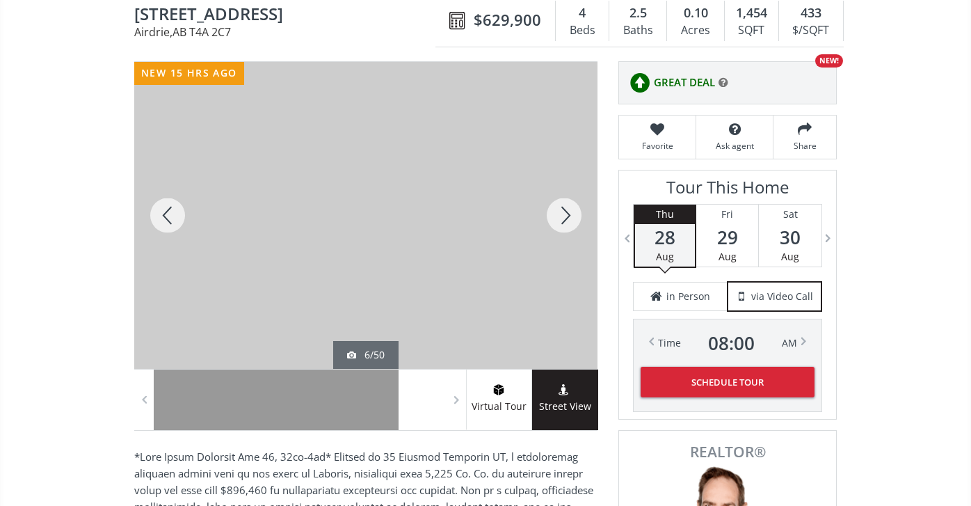
click at [574, 216] on div at bounding box center [564, 215] width 67 height 307
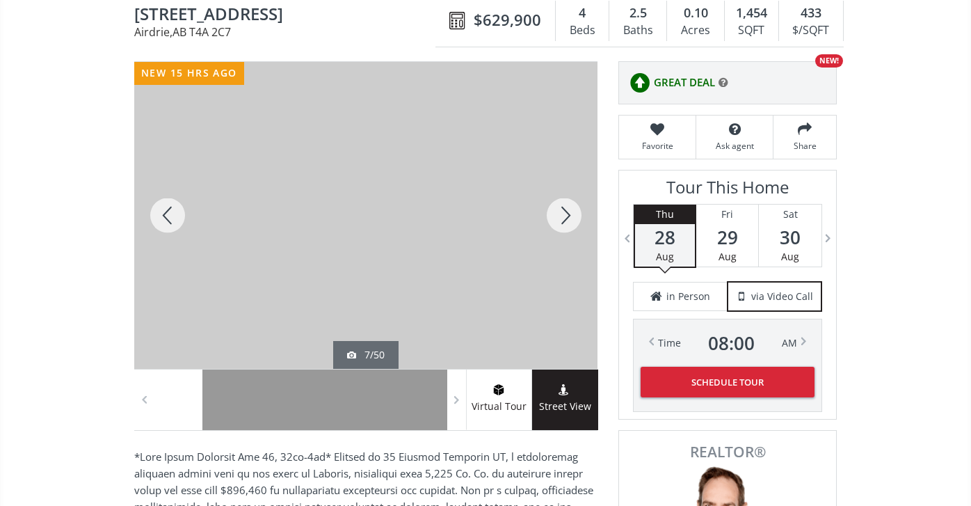
click at [574, 216] on div at bounding box center [564, 215] width 67 height 307
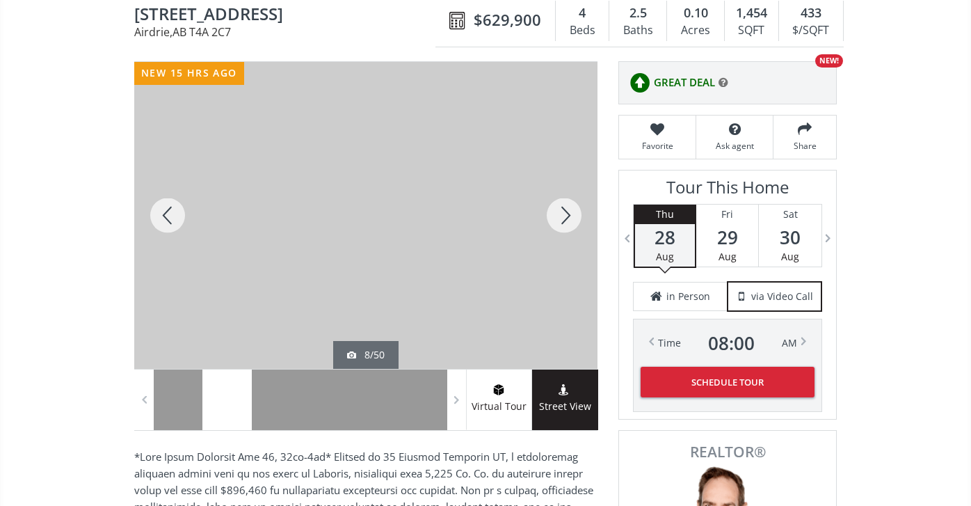
click at [574, 216] on div at bounding box center [564, 215] width 67 height 307
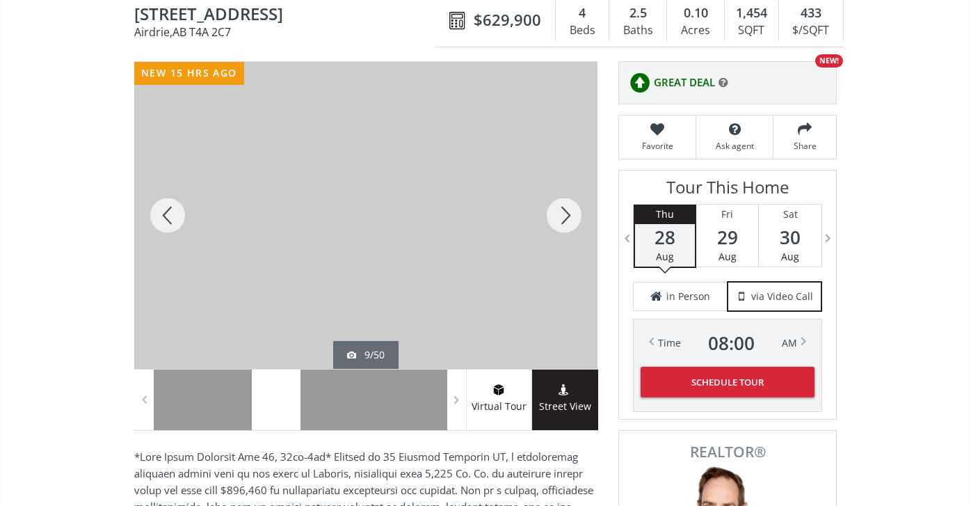
click at [574, 216] on div at bounding box center [564, 215] width 67 height 307
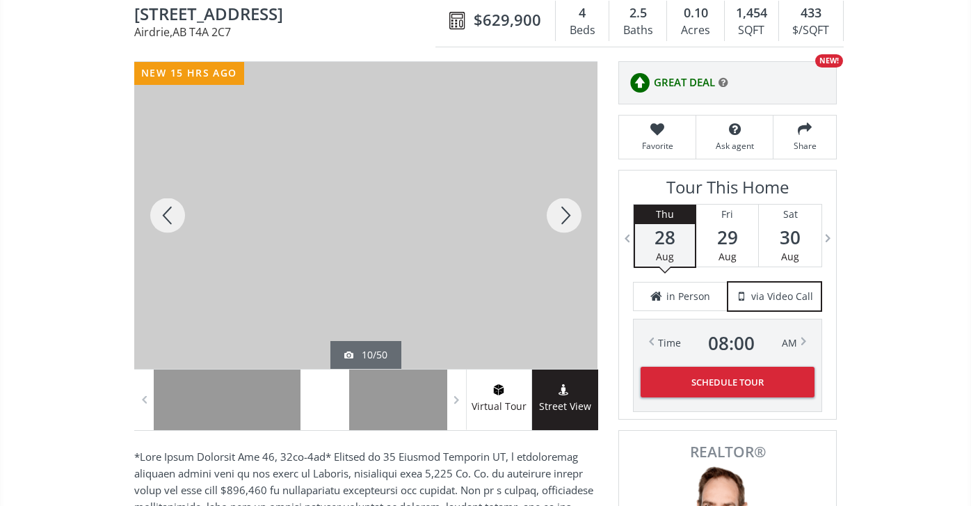
click at [574, 216] on div at bounding box center [564, 215] width 67 height 307
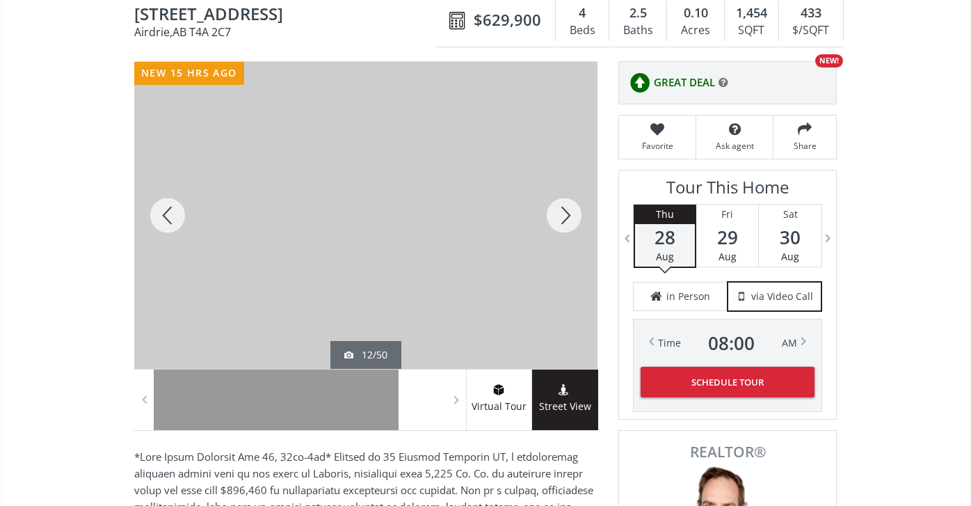
click at [574, 216] on div at bounding box center [564, 215] width 67 height 307
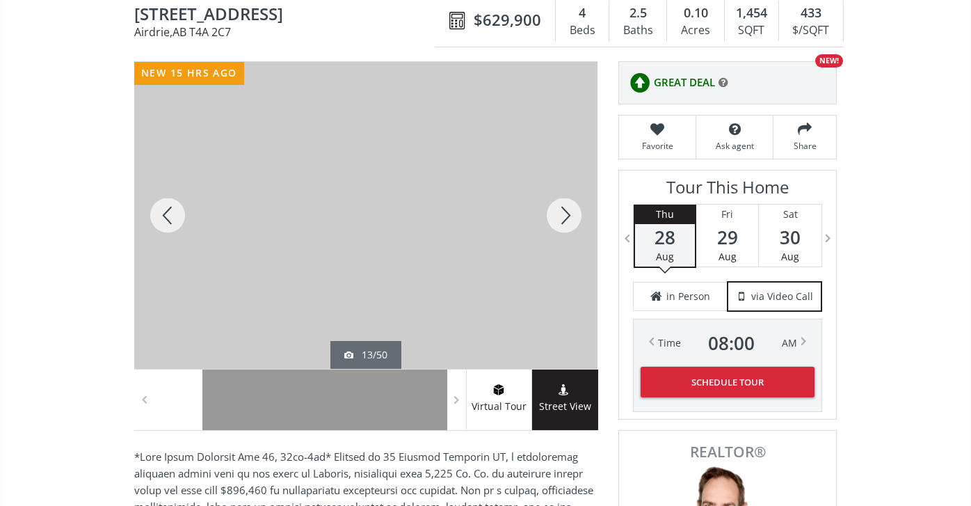
click at [574, 216] on div at bounding box center [564, 215] width 67 height 307
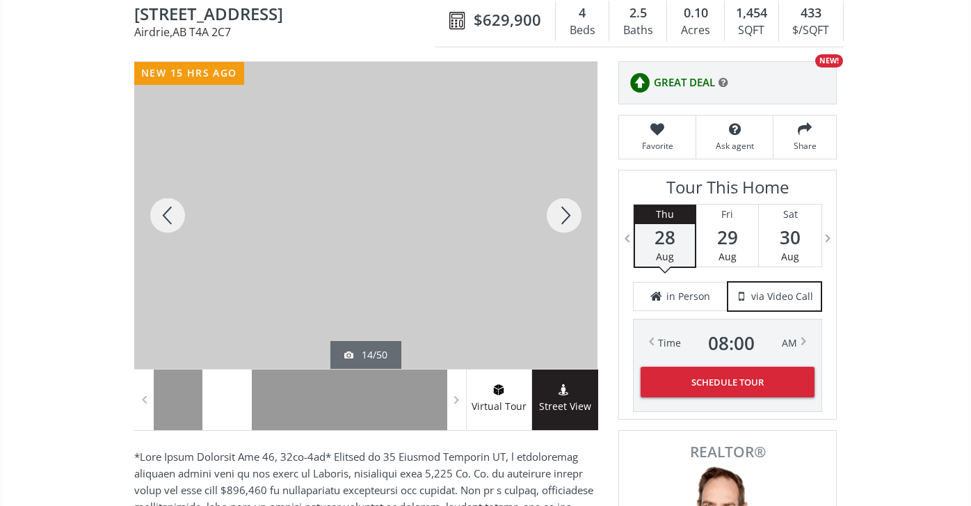
click at [574, 216] on div at bounding box center [564, 215] width 67 height 307
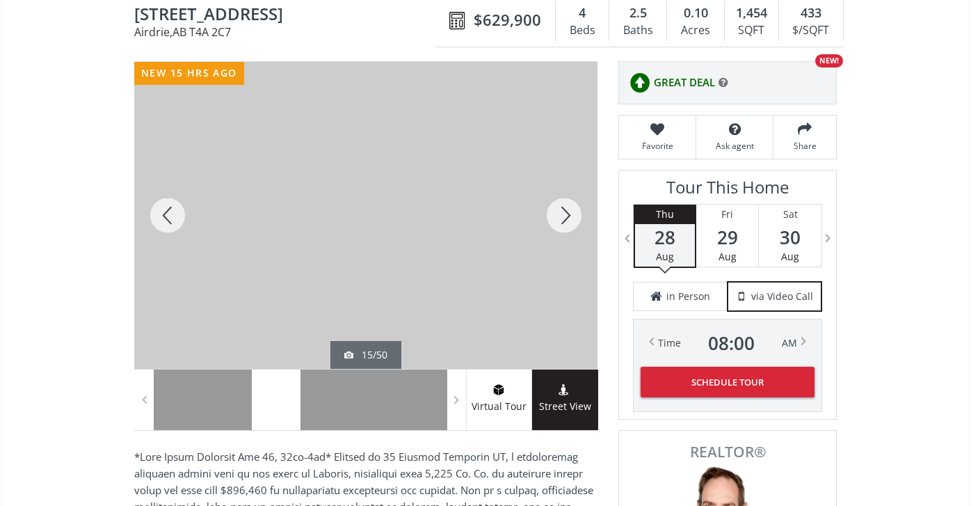
click at [574, 218] on div at bounding box center [564, 215] width 67 height 307
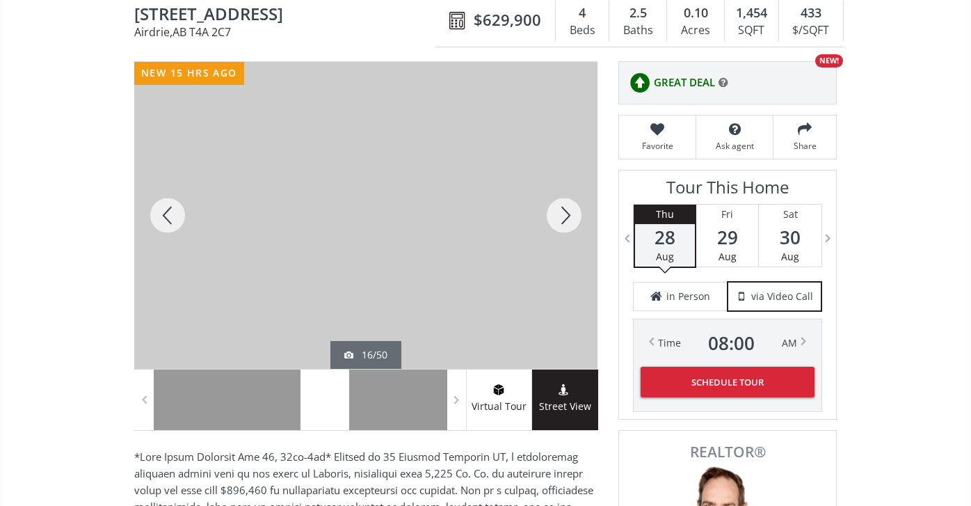
click at [568, 211] on div at bounding box center [564, 215] width 67 height 307
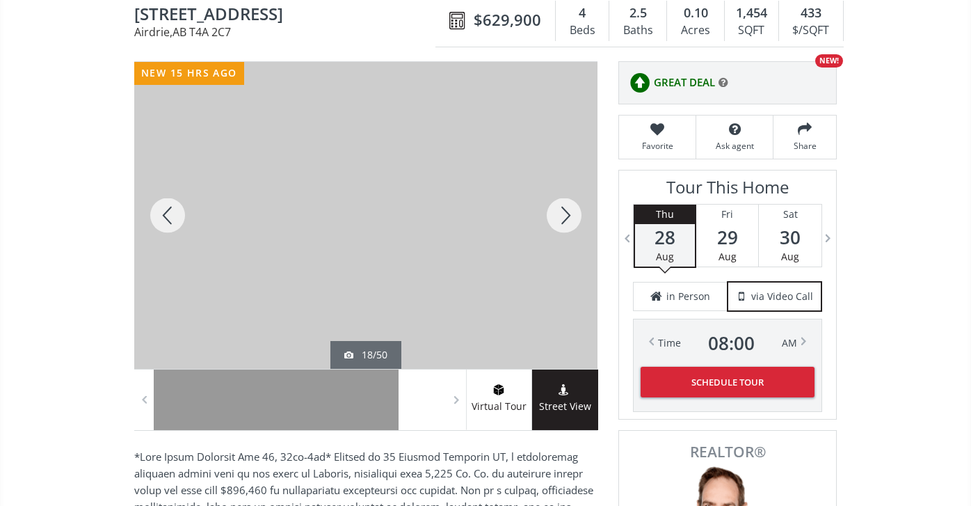
click at [568, 211] on div at bounding box center [564, 215] width 67 height 307
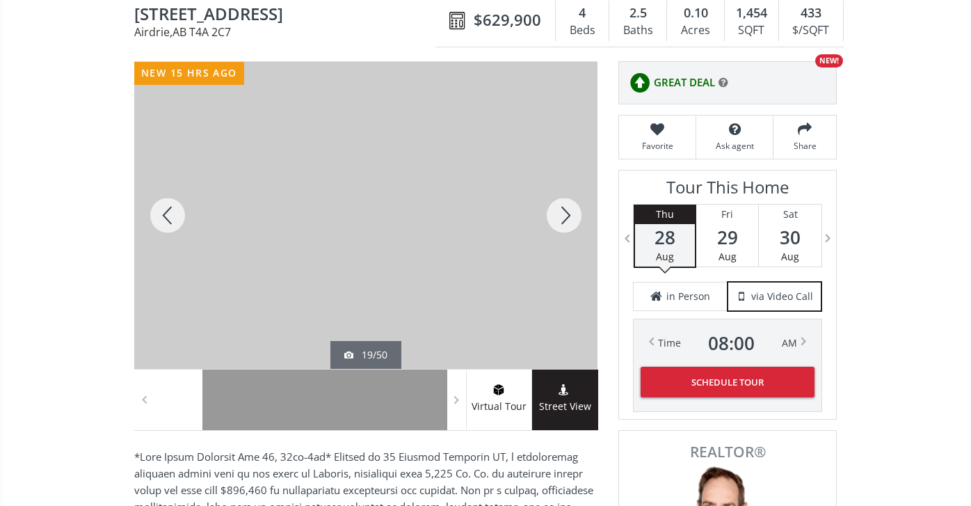
click at [568, 211] on div at bounding box center [564, 215] width 67 height 307
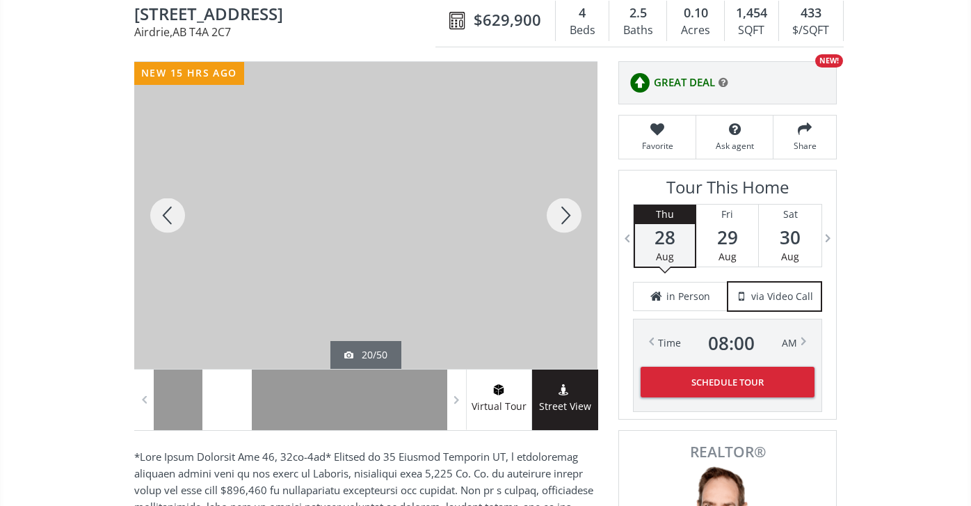
click at [568, 211] on div at bounding box center [564, 215] width 67 height 307
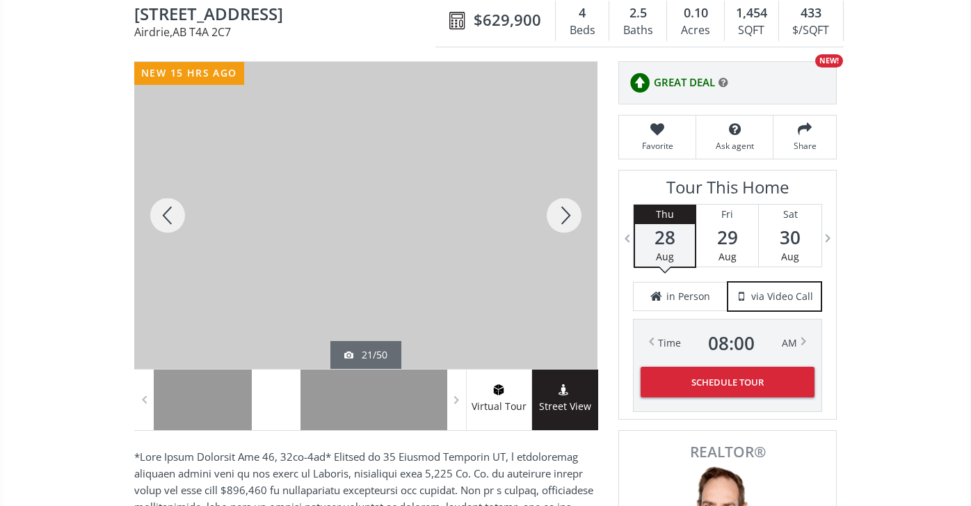
click at [568, 213] on div at bounding box center [564, 215] width 67 height 307
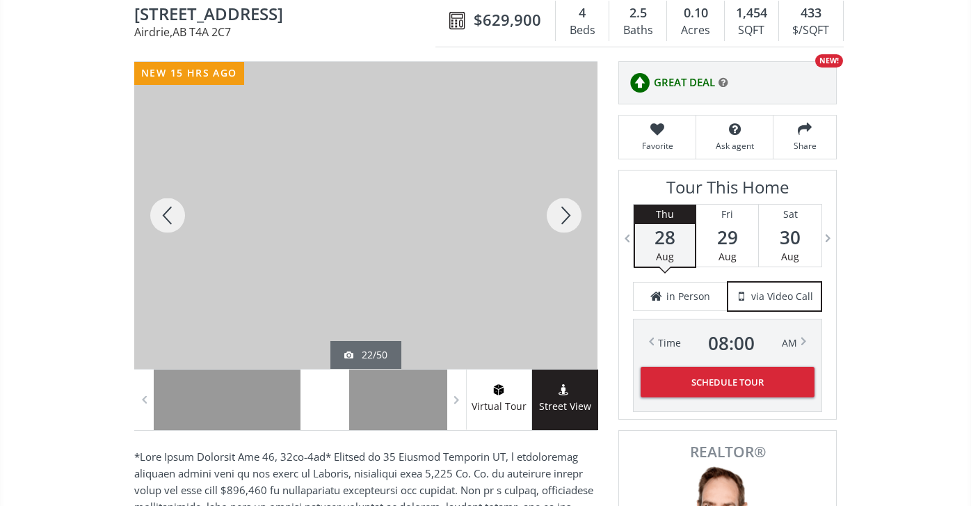
click at [568, 214] on div at bounding box center [564, 215] width 67 height 307
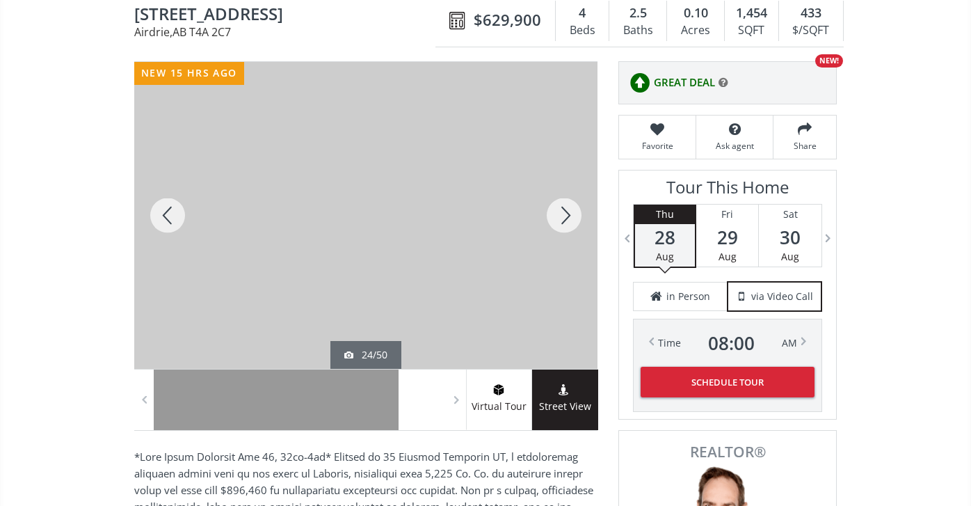
click at [568, 214] on div at bounding box center [564, 215] width 67 height 307
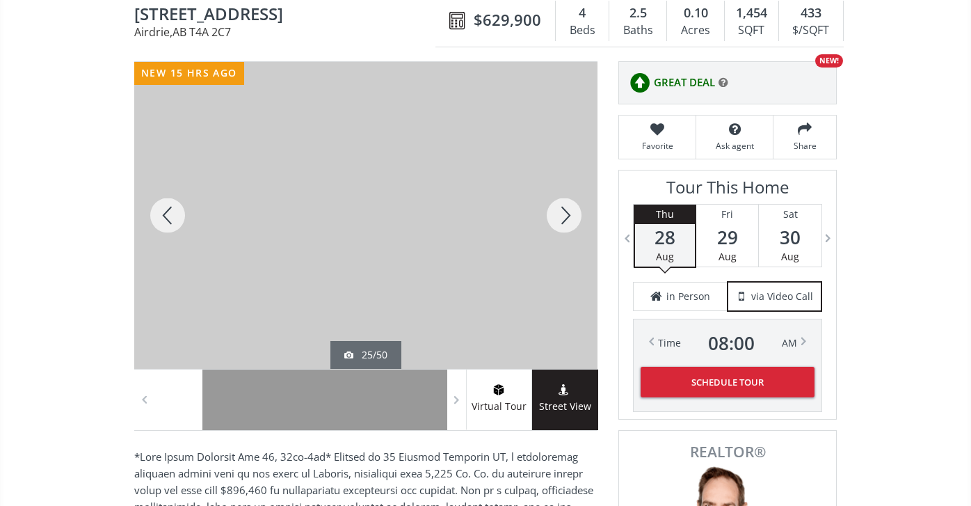
click at [568, 214] on div at bounding box center [564, 215] width 67 height 307
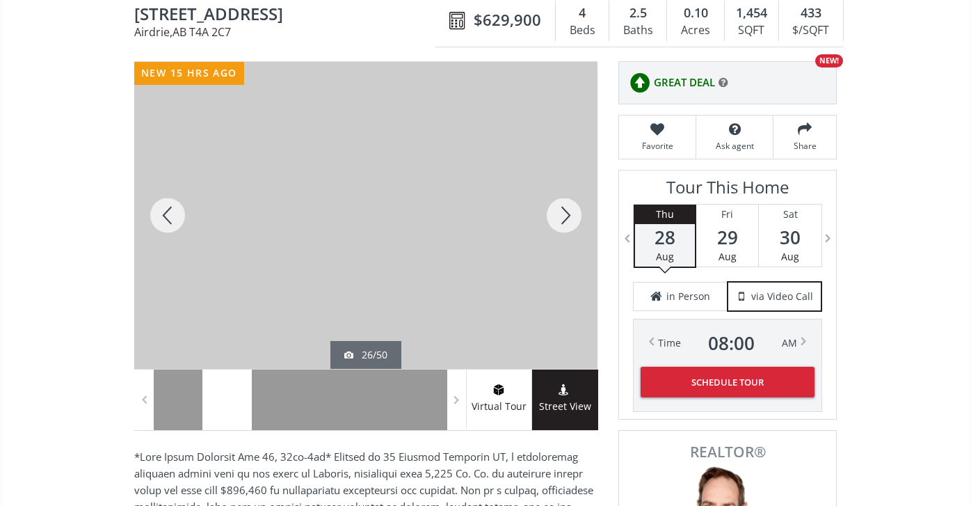
click at [568, 214] on div at bounding box center [564, 215] width 67 height 307
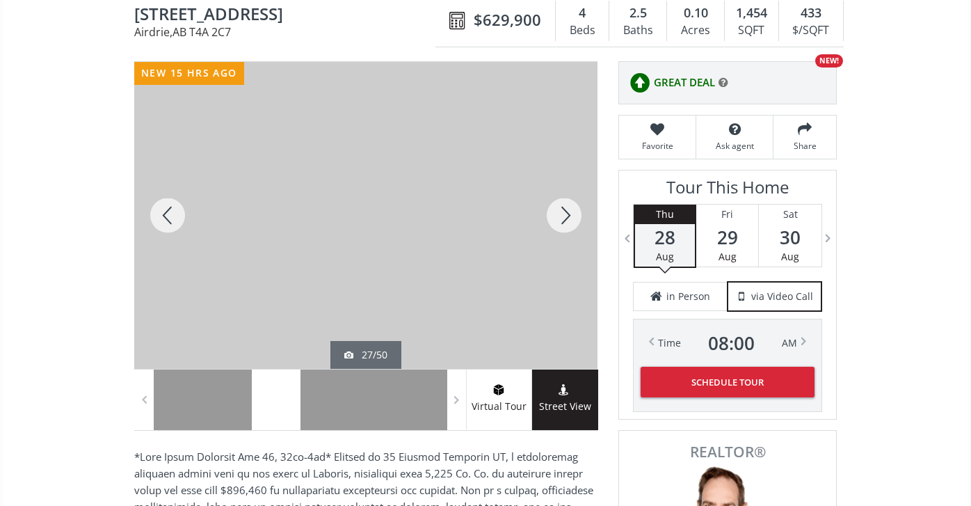
click at [568, 214] on div at bounding box center [564, 215] width 67 height 307
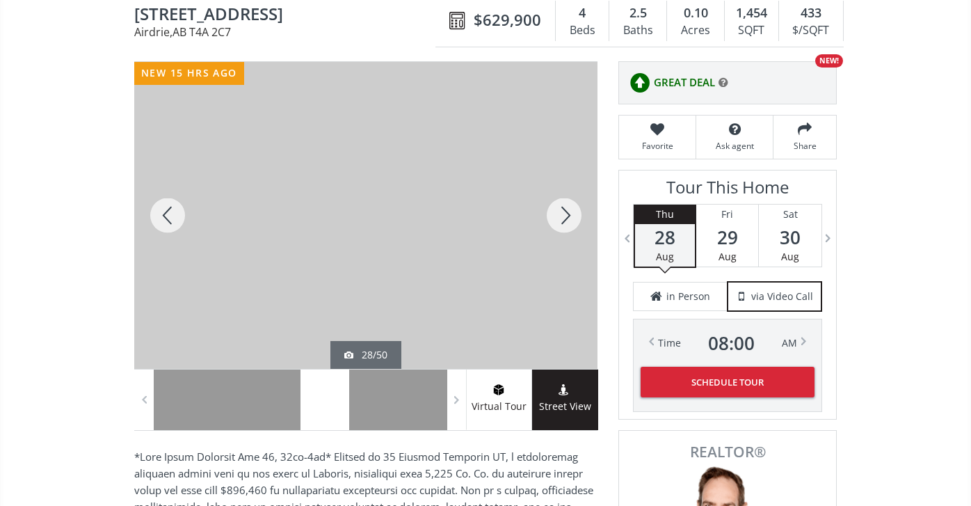
click at [568, 214] on div at bounding box center [564, 215] width 67 height 307
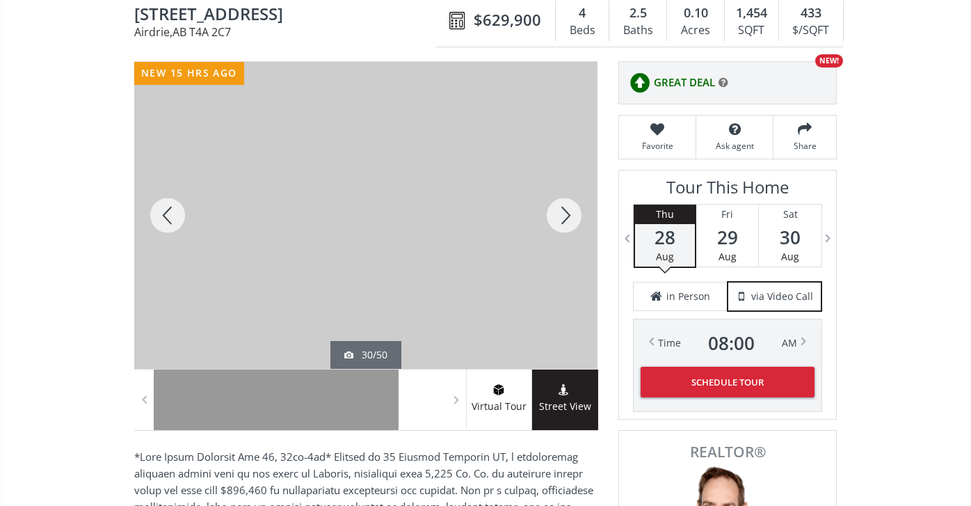
click at [568, 214] on div at bounding box center [564, 215] width 67 height 307
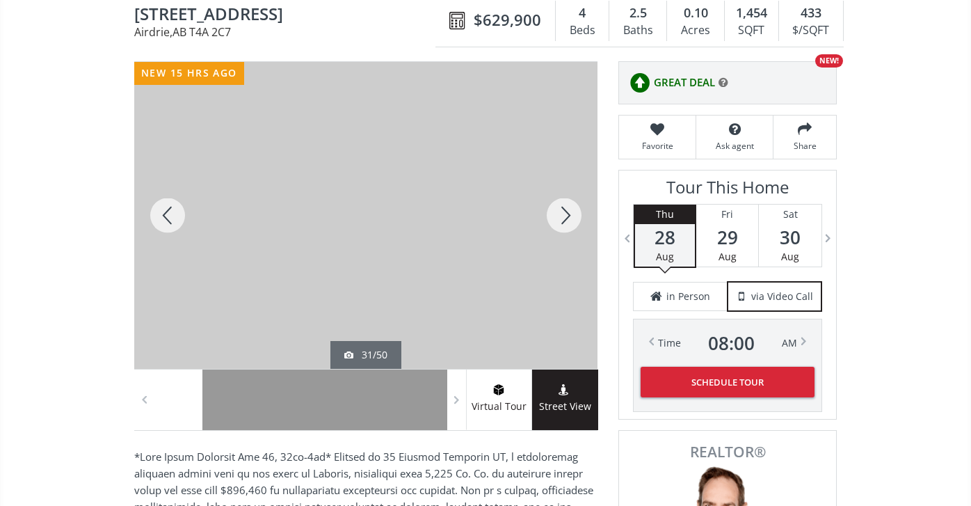
click at [568, 214] on div at bounding box center [564, 215] width 67 height 307
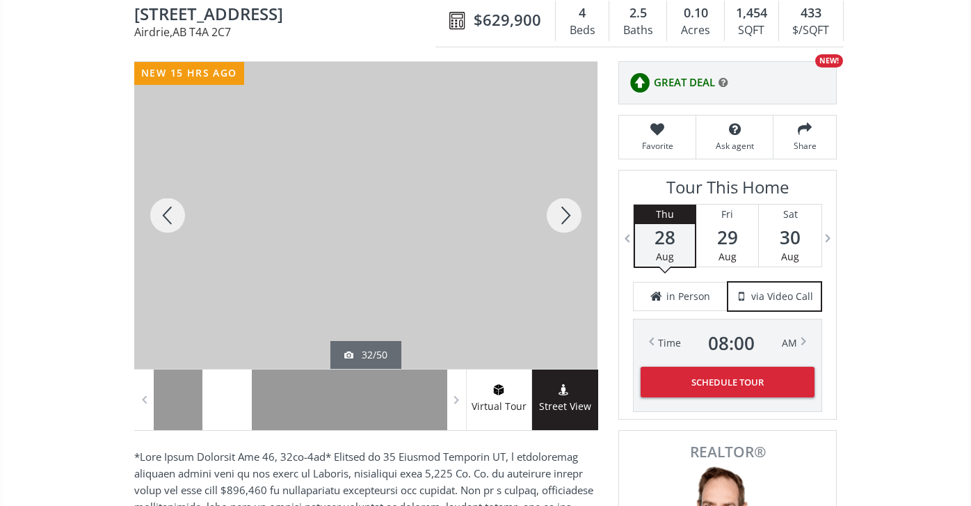
click at [568, 214] on div at bounding box center [564, 215] width 67 height 307
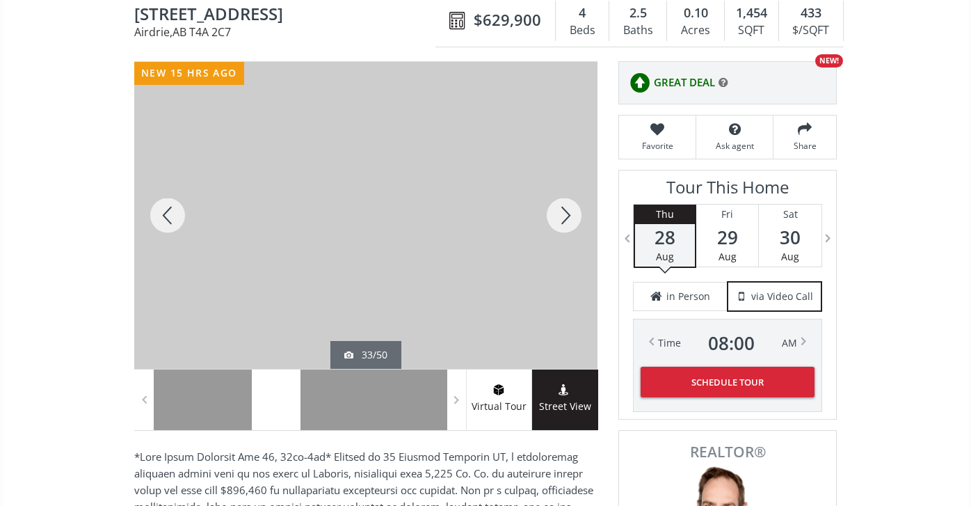
click at [568, 214] on div at bounding box center [564, 215] width 67 height 307
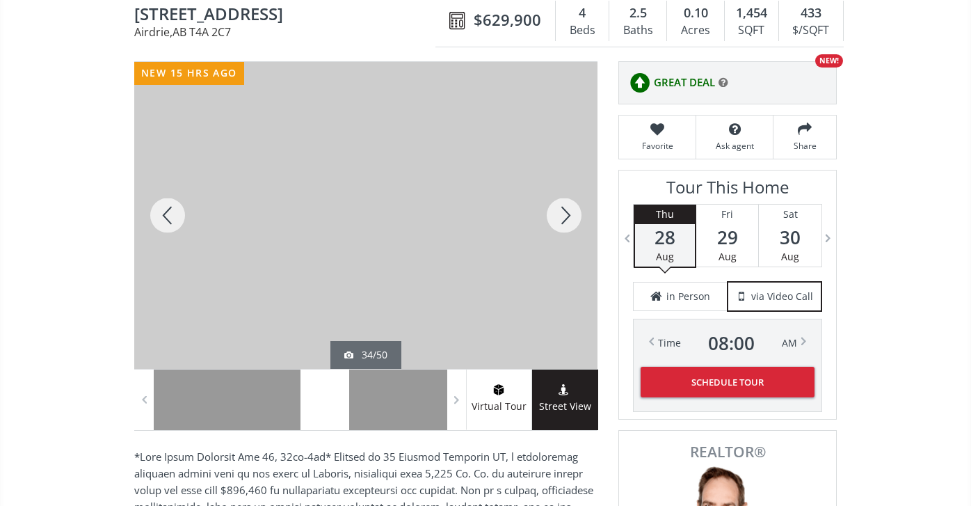
click at [568, 214] on div at bounding box center [564, 215] width 67 height 307
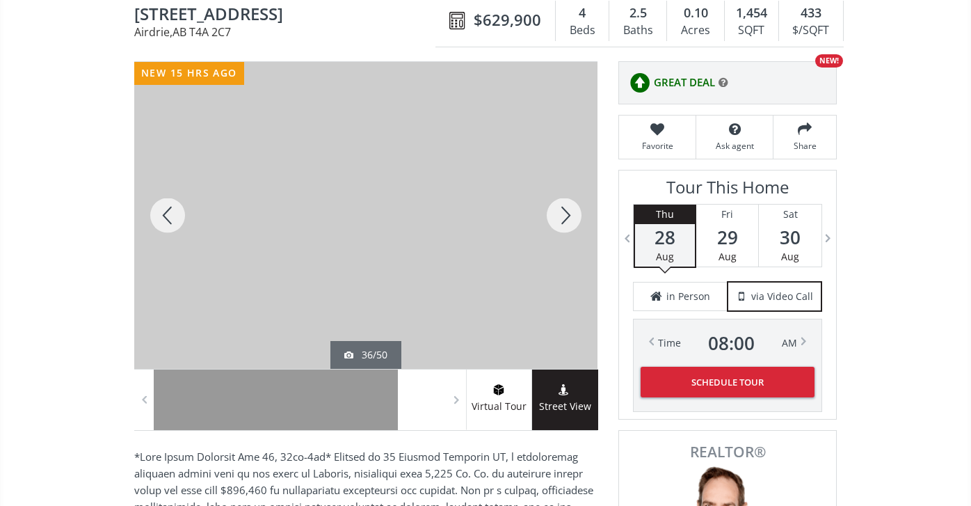
click at [569, 214] on div at bounding box center [564, 215] width 67 height 307
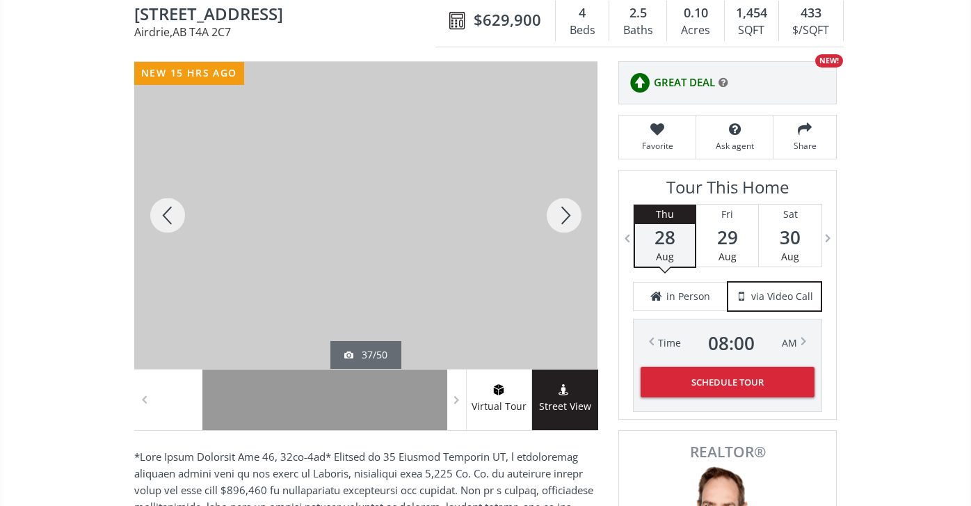
click at [569, 214] on div at bounding box center [564, 215] width 67 height 307
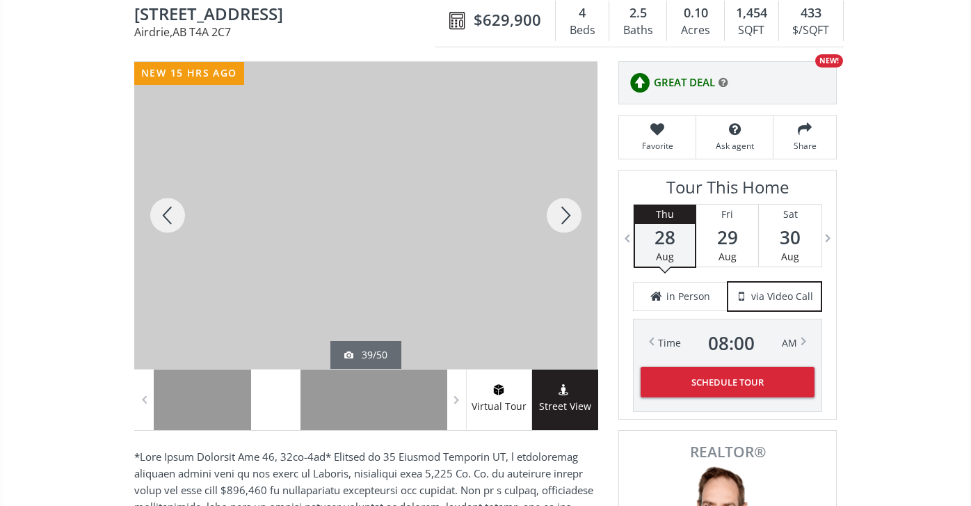
click at [569, 214] on div at bounding box center [564, 215] width 67 height 307
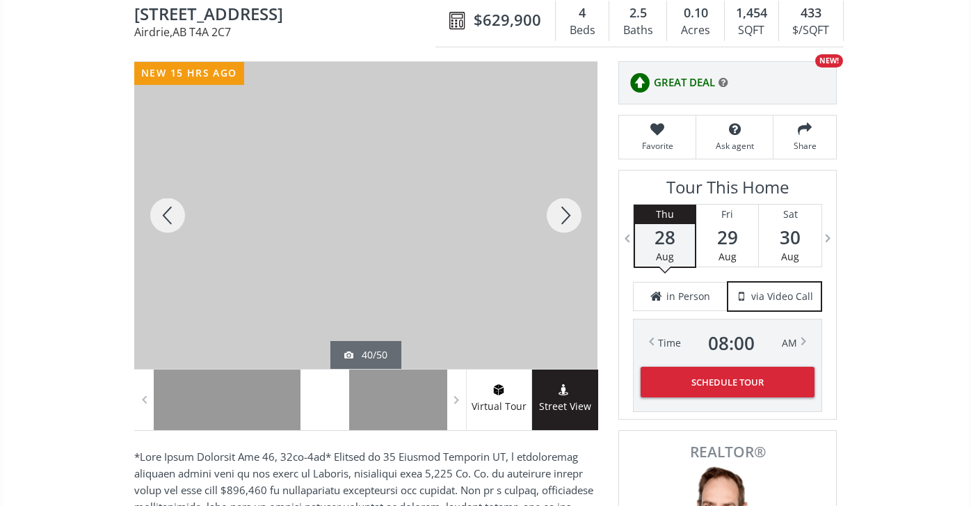
click at [569, 214] on div at bounding box center [564, 215] width 67 height 307
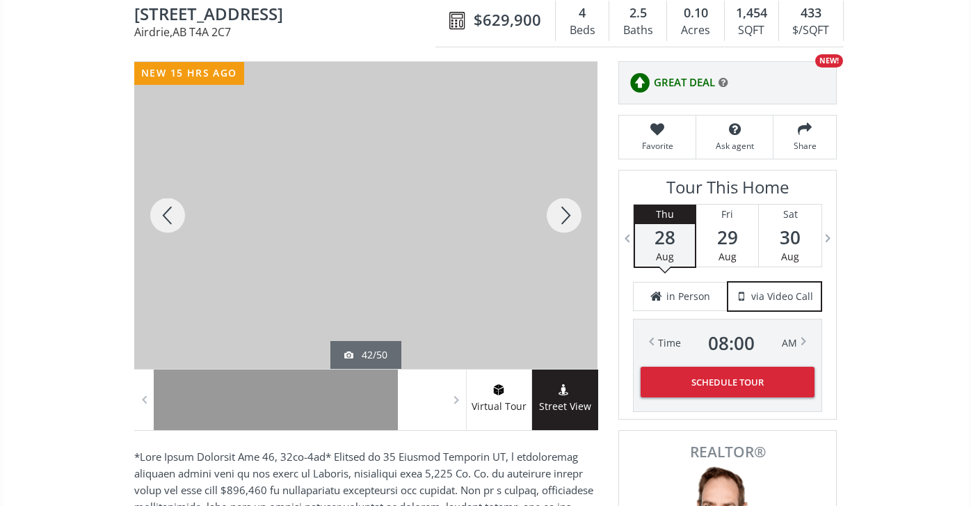
click at [569, 214] on div at bounding box center [564, 215] width 67 height 307
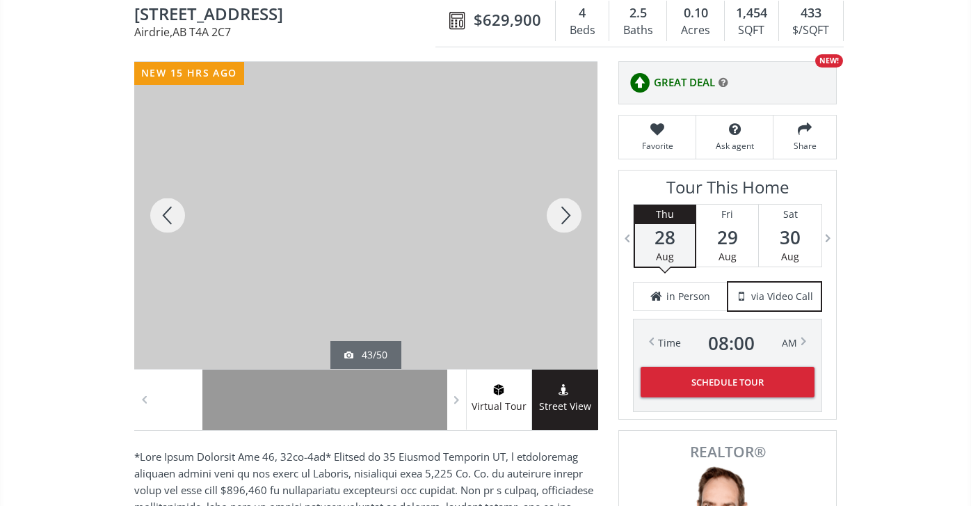
click at [570, 213] on div at bounding box center [564, 215] width 67 height 307
click at [570, 210] on div at bounding box center [564, 215] width 67 height 307
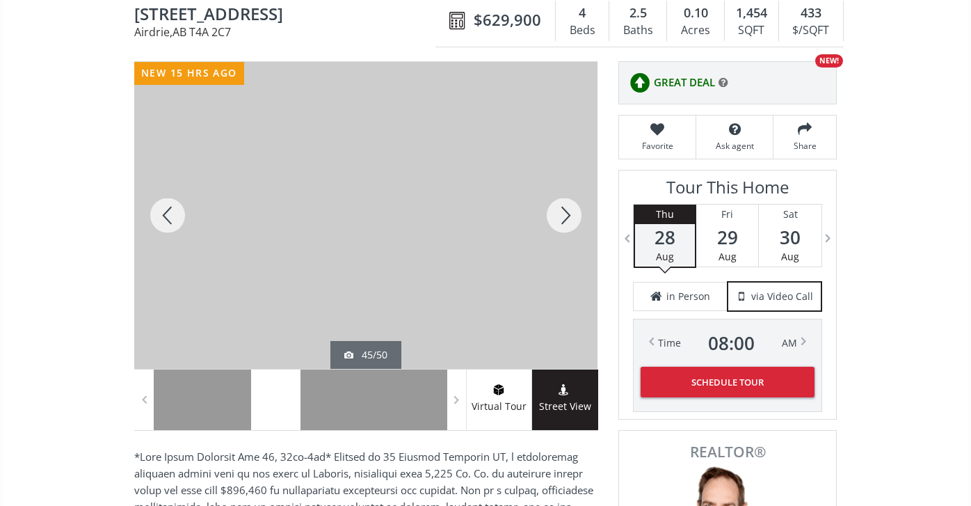
click at [570, 211] on div at bounding box center [564, 215] width 67 height 307
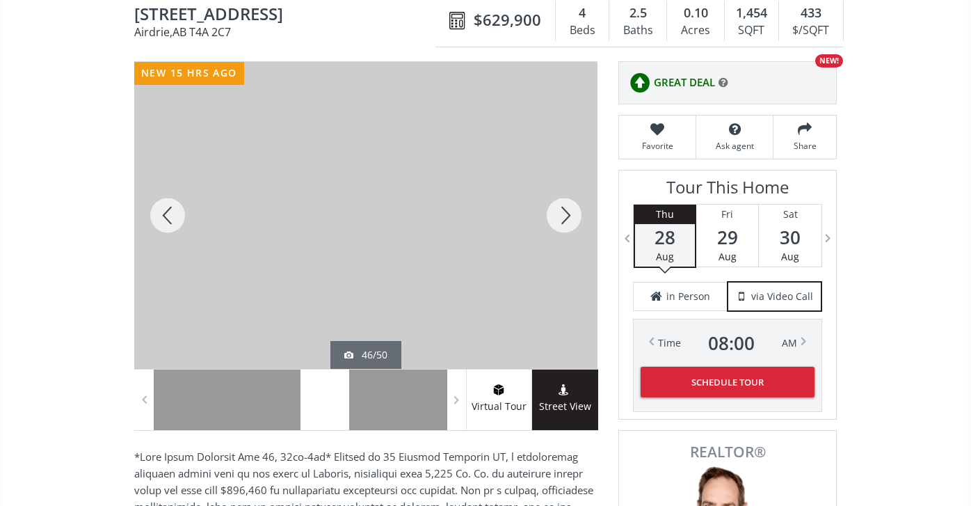
click at [570, 212] on div at bounding box center [564, 215] width 67 height 307
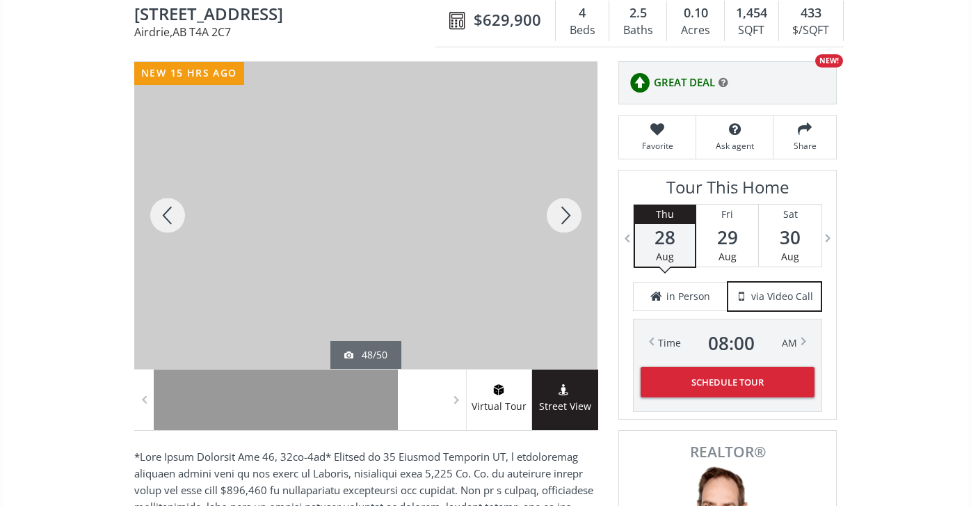
click at [570, 212] on div at bounding box center [564, 215] width 67 height 307
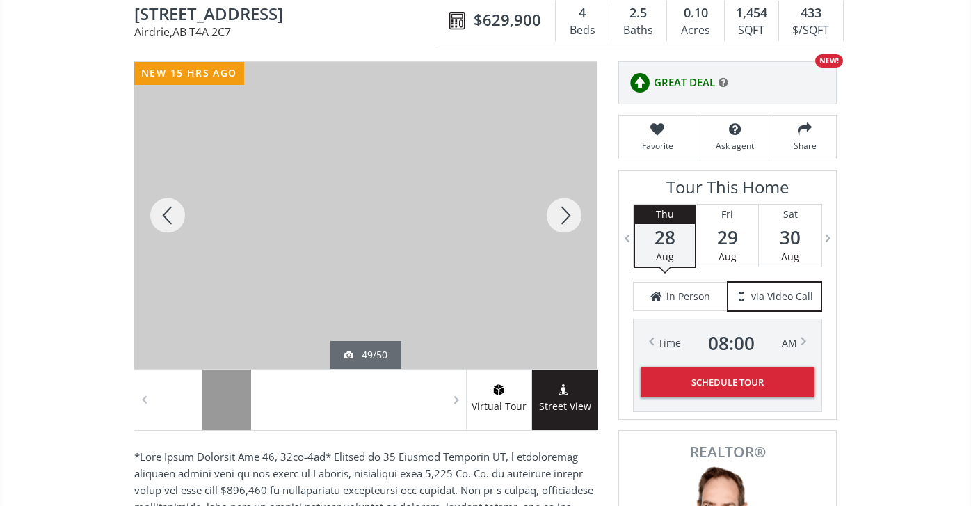
click at [570, 213] on div at bounding box center [564, 215] width 67 height 307
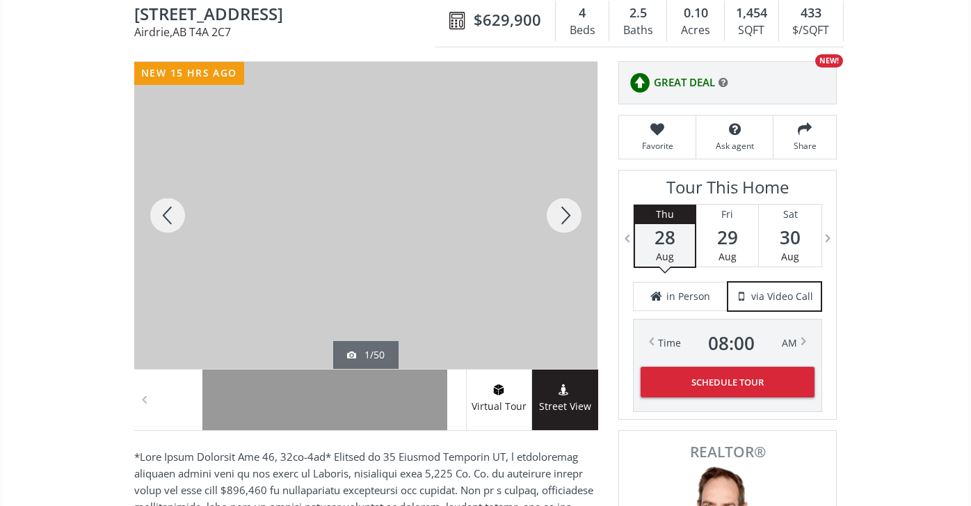
click at [458, 397] on span at bounding box center [457, 399] width 14 height 21
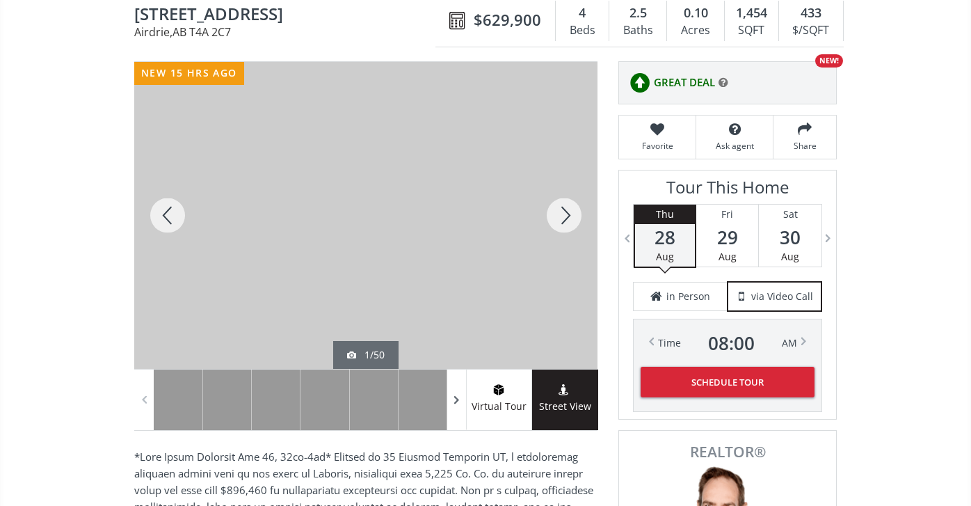
click at [458, 397] on span at bounding box center [457, 399] width 14 height 21
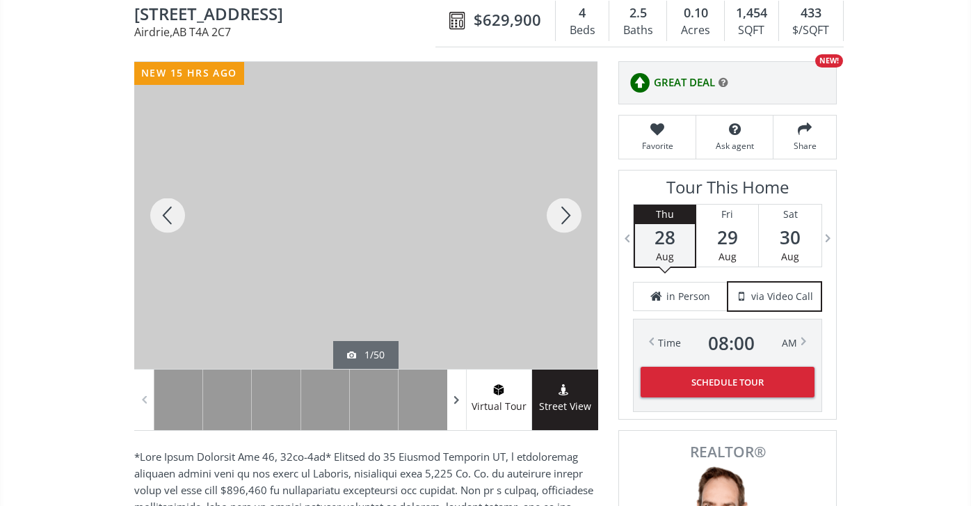
click at [458, 397] on span at bounding box center [457, 399] width 14 height 21
click at [357, 407] on div at bounding box center [373, 399] width 49 height 61
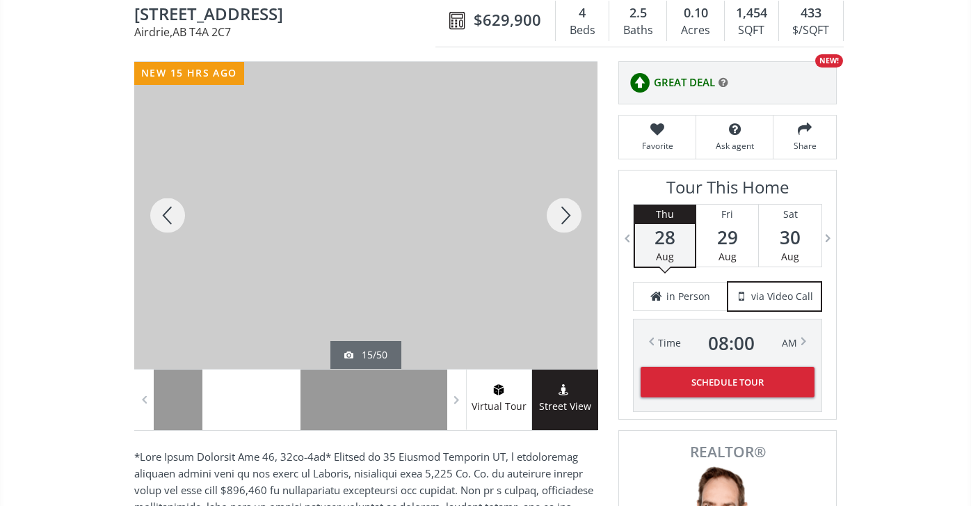
click at [217, 402] on div at bounding box center [226, 399] width 49 height 61
click at [567, 212] on div at bounding box center [564, 215] width 67 height 307
click at [567, 213] on div at bounding box center [564, 215] width 67 height 307
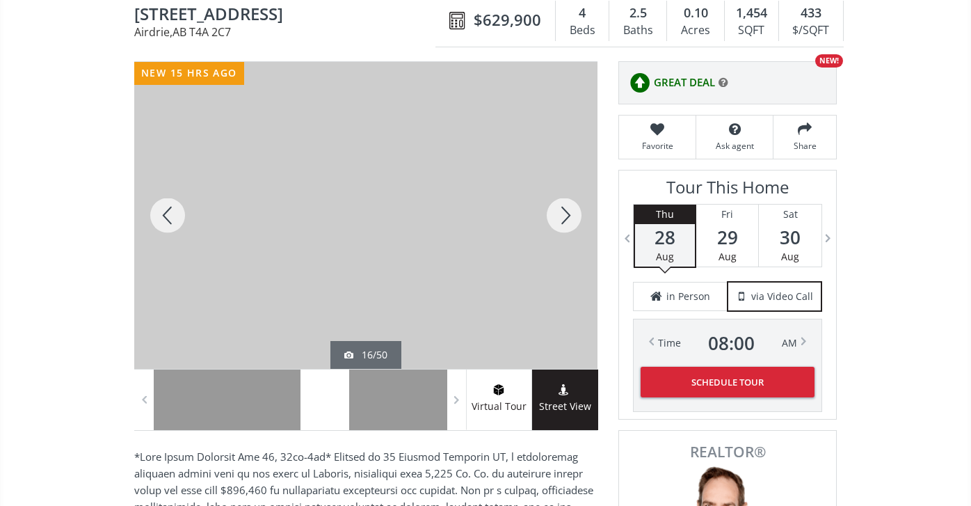
click at [567, 214] on div at bounding box center [564, 215] width 67 height 307
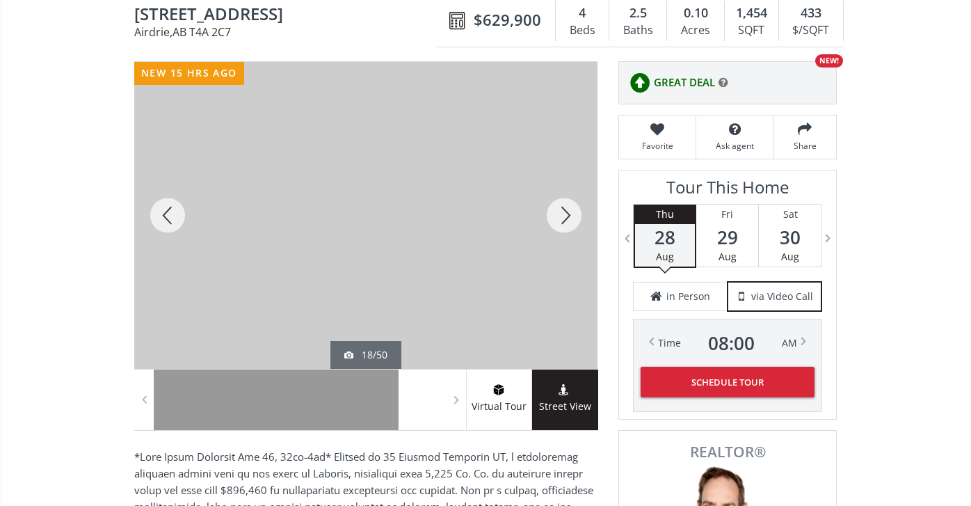
click at [567, 214] on div at bounding box center [564, 215] width 67 height 307
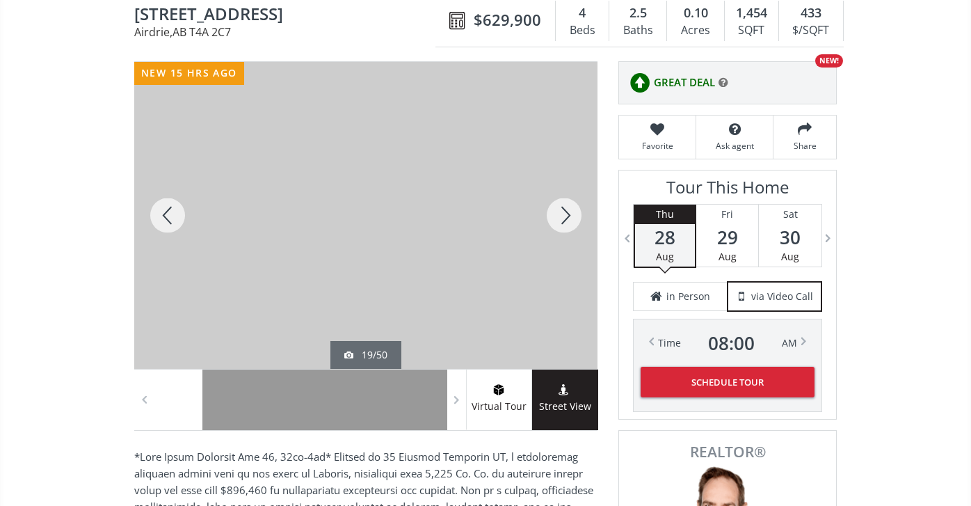
click at [567, 214] on div at bounding box center [564, 215] width 67 height 307
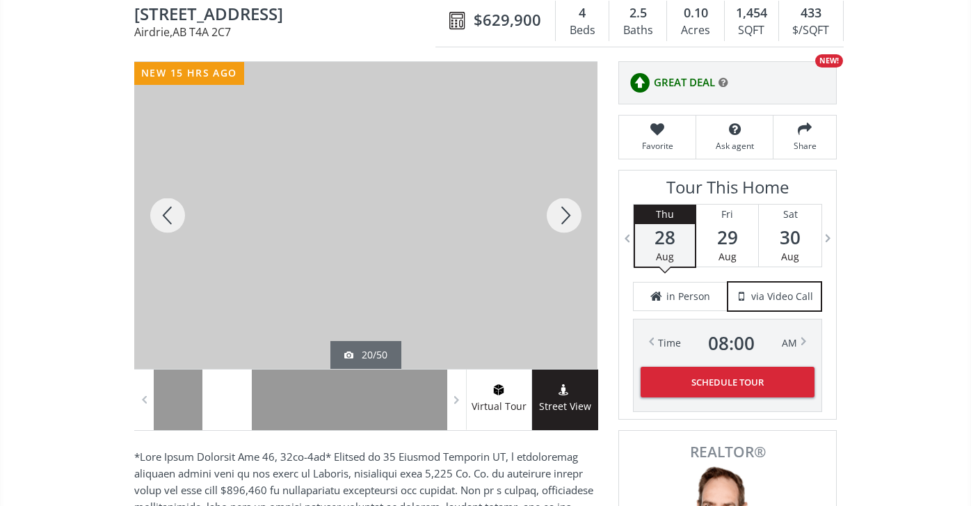
click at [567, 214] on div at bounding box center [564, 215] width 67 height 307
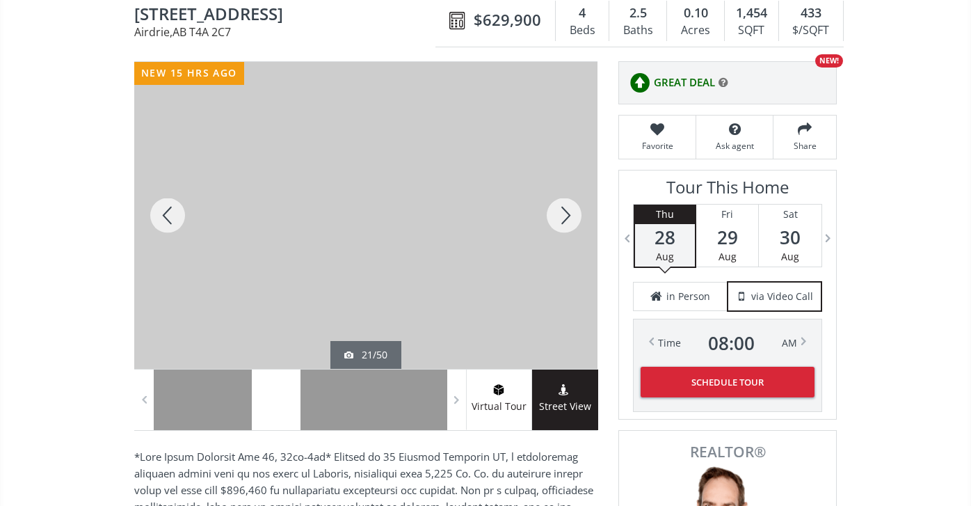
click at [567, 214] on div at bounding box center [564, 215] width 67 height 307
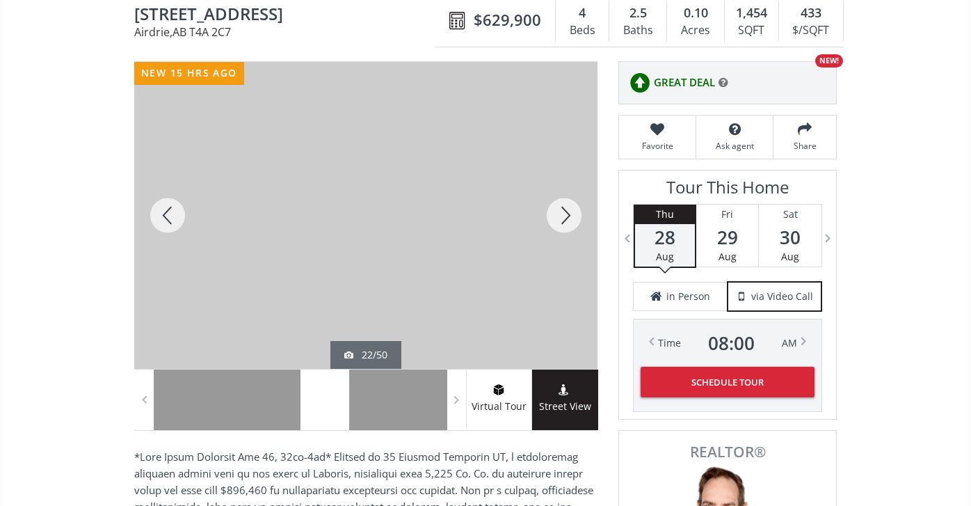
click at [567, 215] on div at bounding box center [564, 215] width 67 height 307
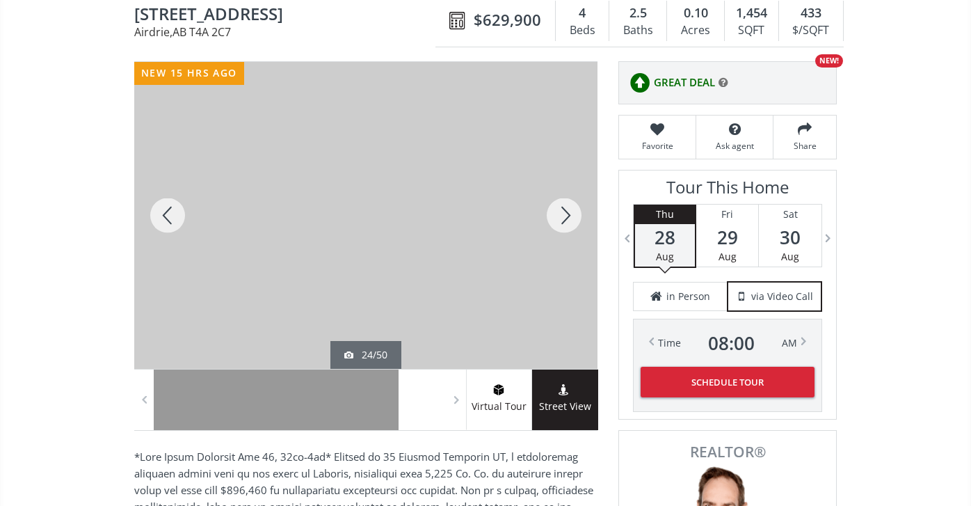
click at [567, 215] on div at bounding box center [564, 215] width 67 height 307
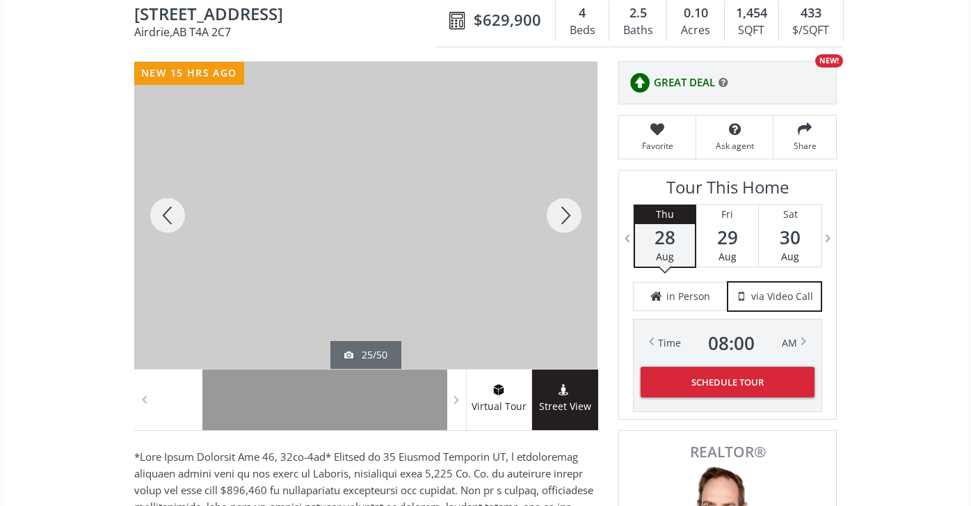
click at [567, 215] on div at bounding box center [564, 215] width 67 height 307
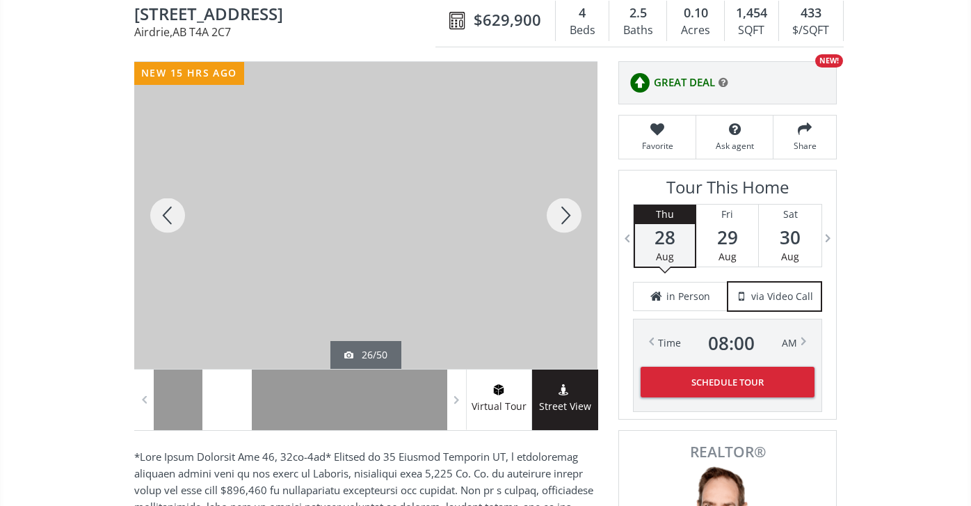
click at [567, 215] on div at bounding box center [564, 215] width 67 height 307
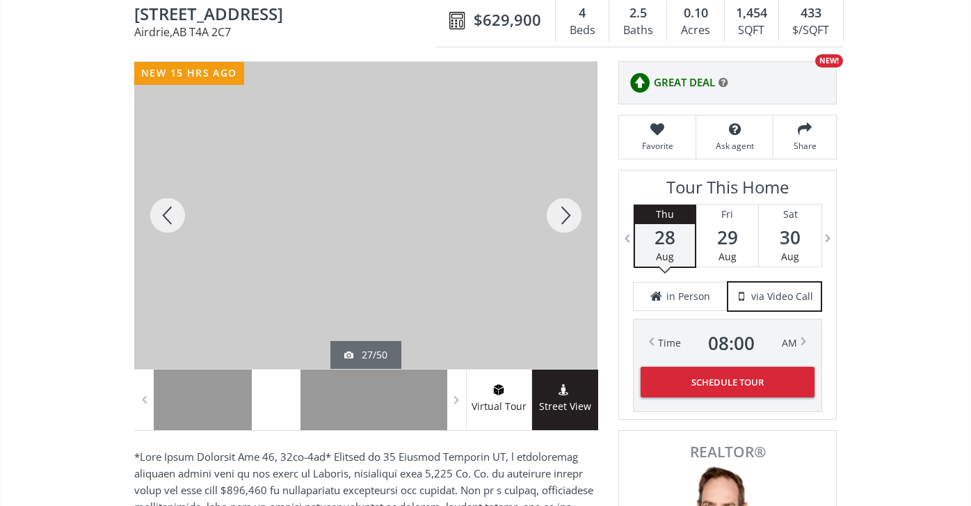
click at [567, 215] on div at bounding box center [564, 215] width 67 height 307
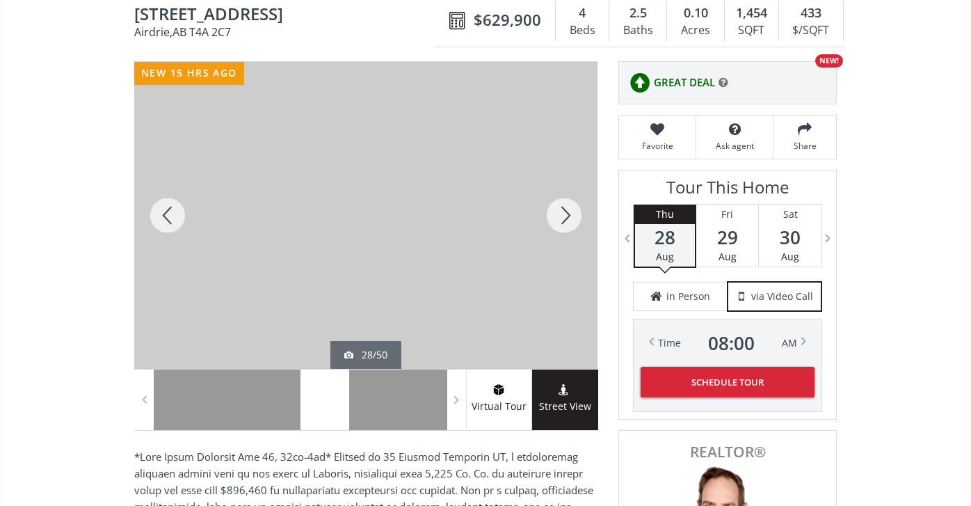
click at [567, 215] on div at bounding box center [564, 215] width 67 height 307
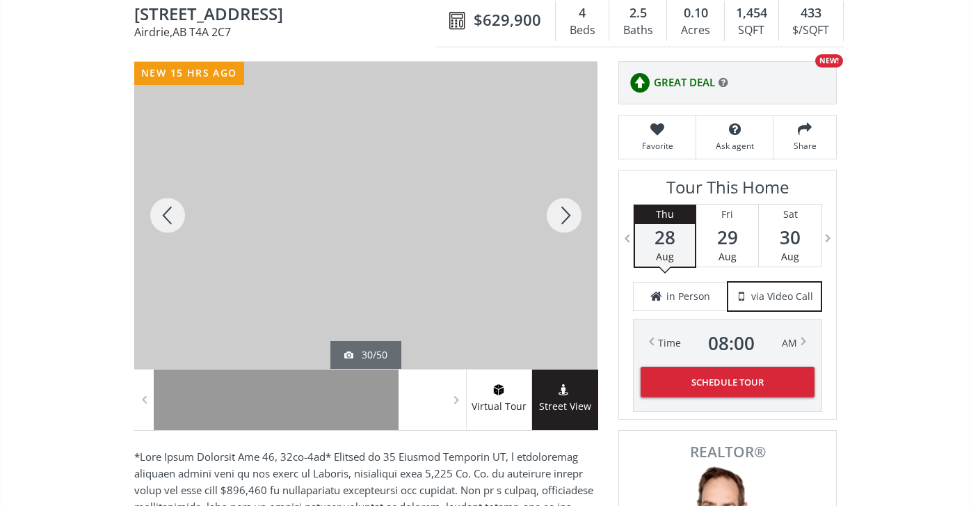
click at [567, 215] on div at bounding box center [564, 215] width 67 height 307
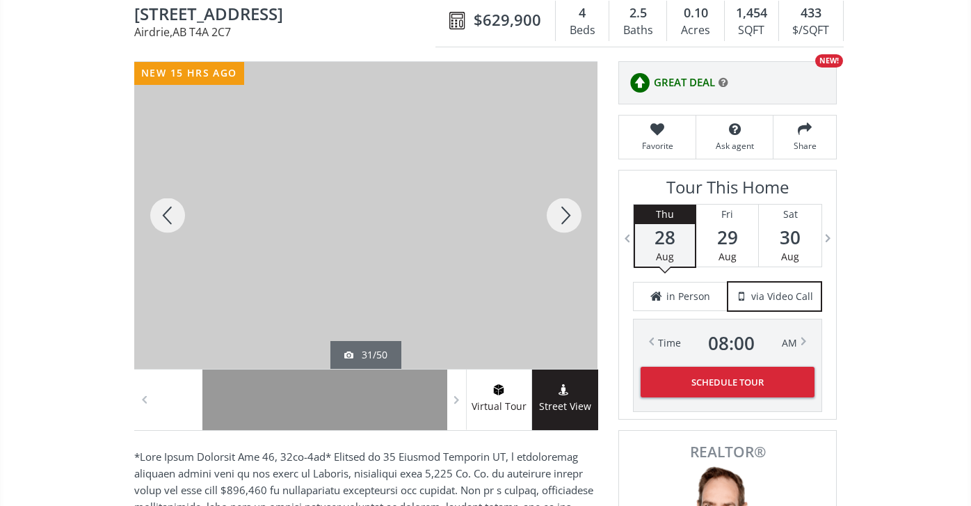
click at [567, 215] on div at bounding box center [564, 215] width 67 height 307
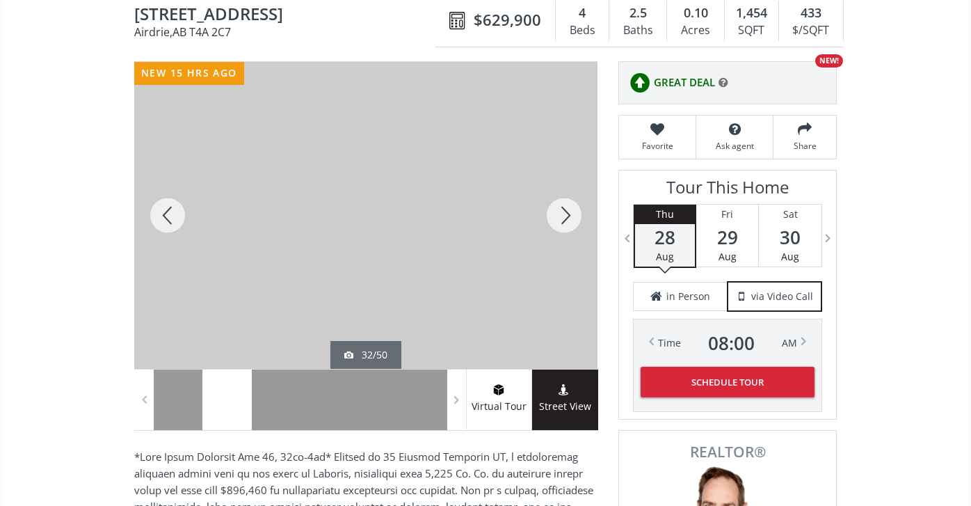
click at [567, 215] on div at bounding box center [564, 215] width 67 height 307
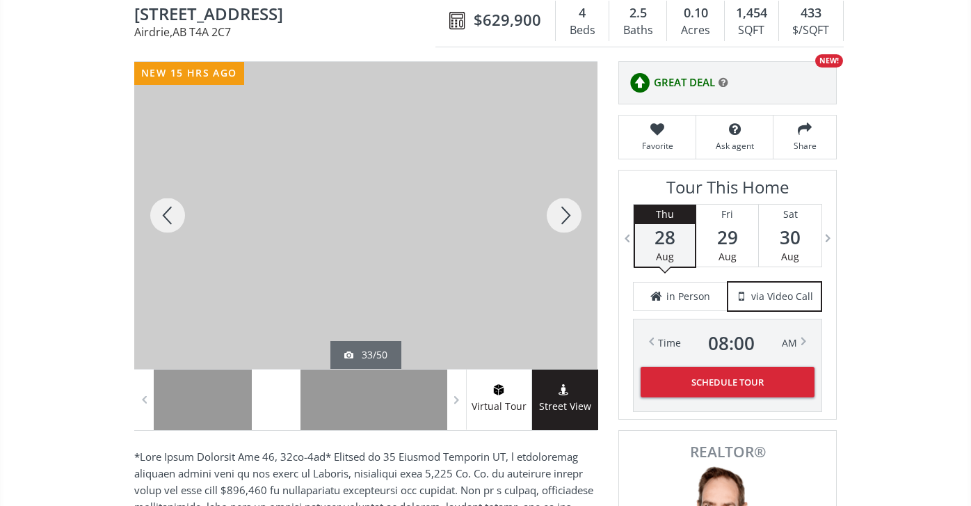
click at [567, 216] on div at bounding box center [564, 215] width 67 height 307
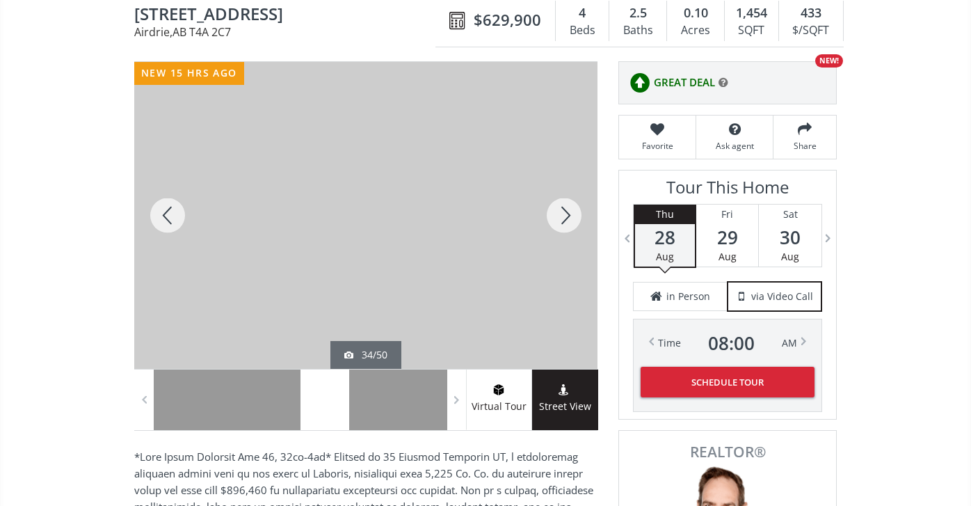
click at [567, 216] on div at bounding box center [564, 215] width 67 height 307
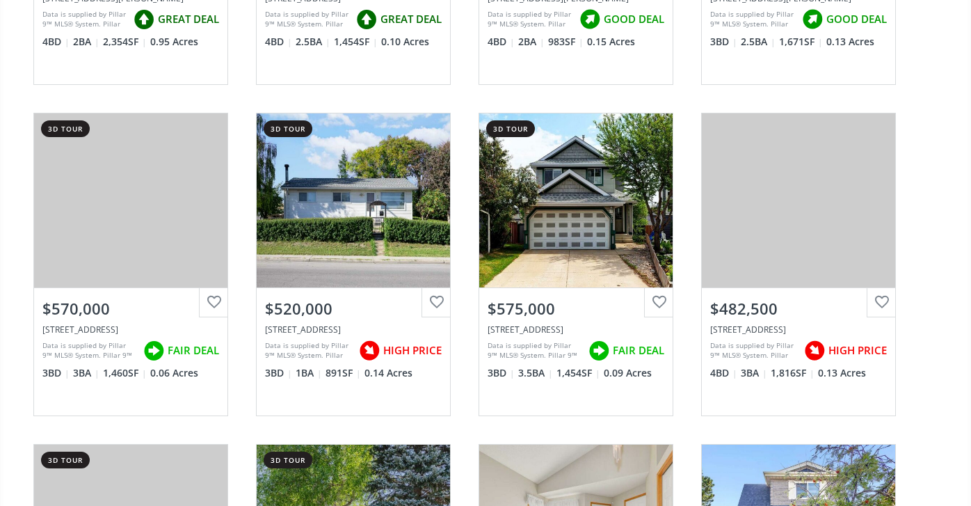
scroll to position [3375, 0]
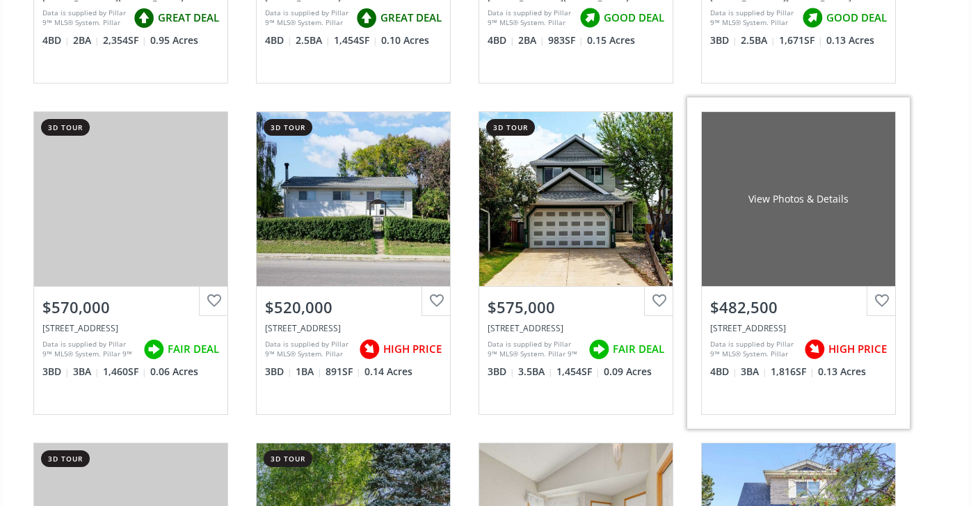
click at [725, 221] on div "View Photos & Details" at bounding box center [798, 199] width 193 height 174
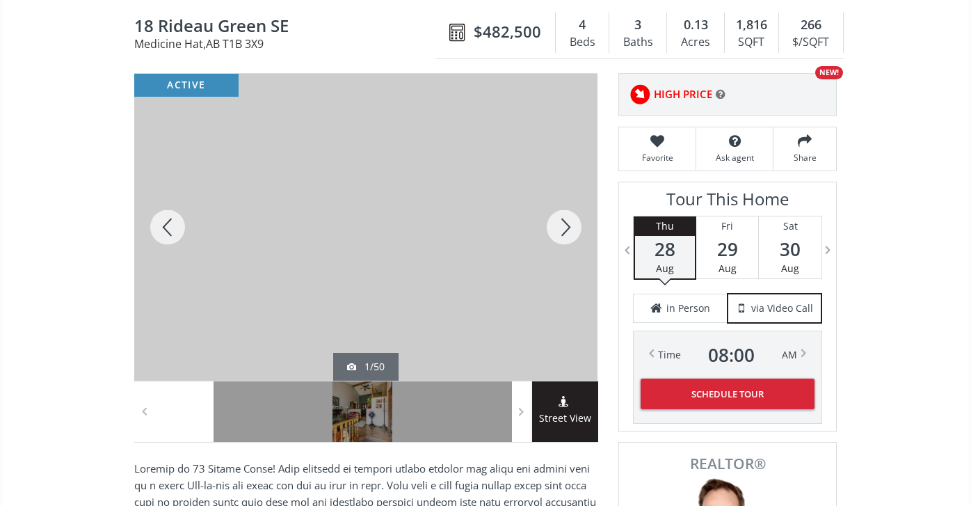
scroll to position [134, 0]
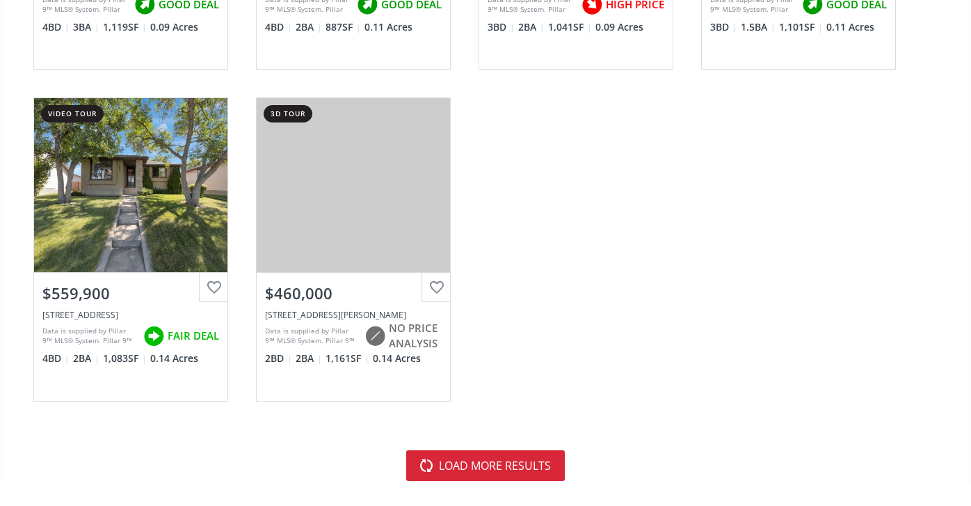
scroll to position [4053, 0]
